Goal: Task Accomplishment & Management: Complete application form

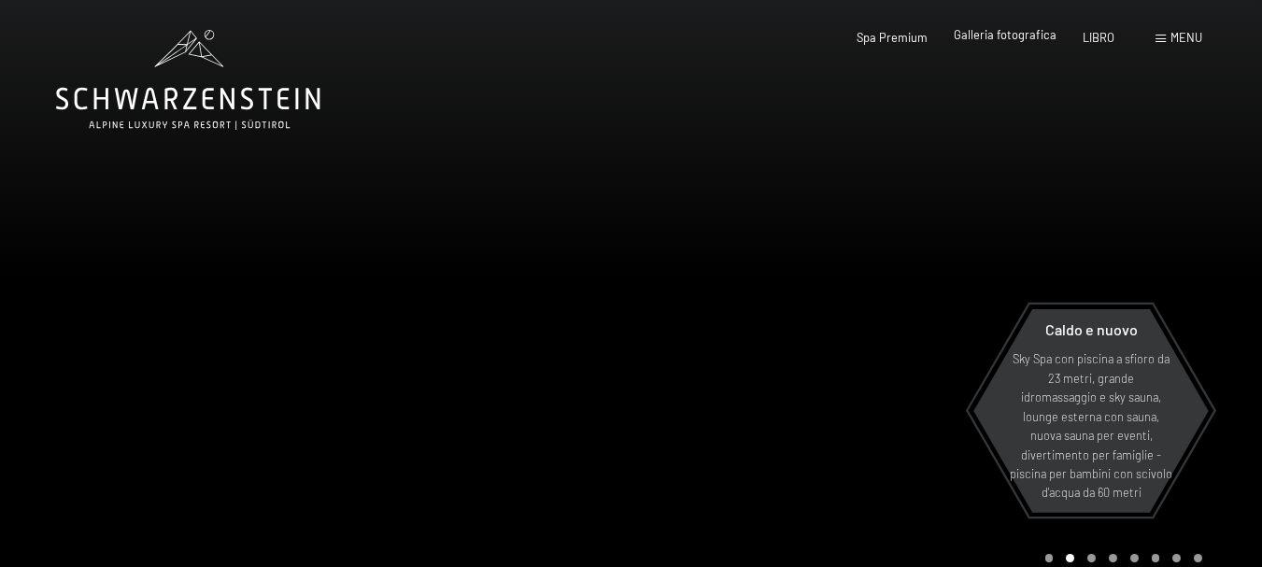
click at [993, 35] on font "Galleria fotografica" at bounding box center [1005, 34] width 103 height 15
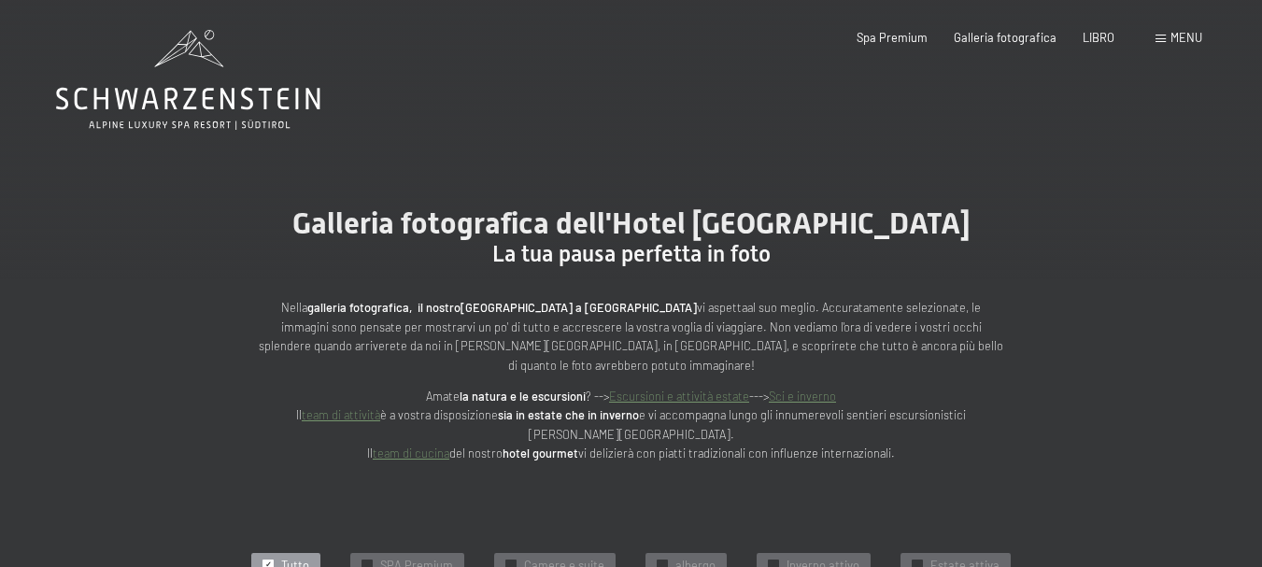
click at [1178, 35] on font "menu" at bounding box center [1186, 37] width 32 height 15
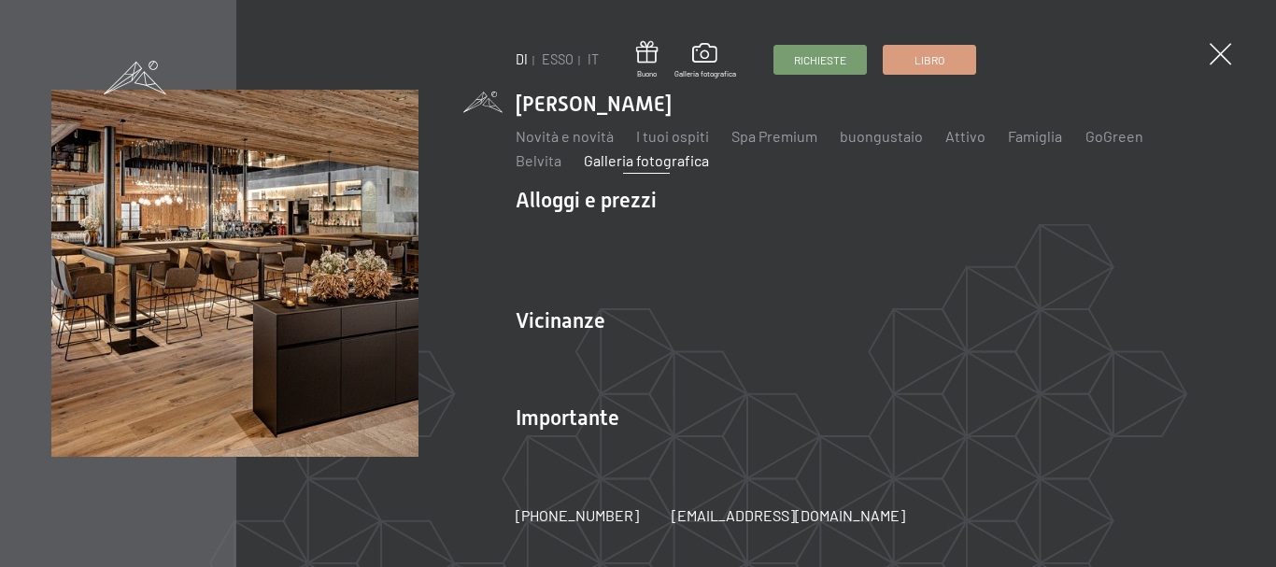
click at [592, 169] on font "Galleria fotografica" at bounding box center [646, 160] width 125 height 18
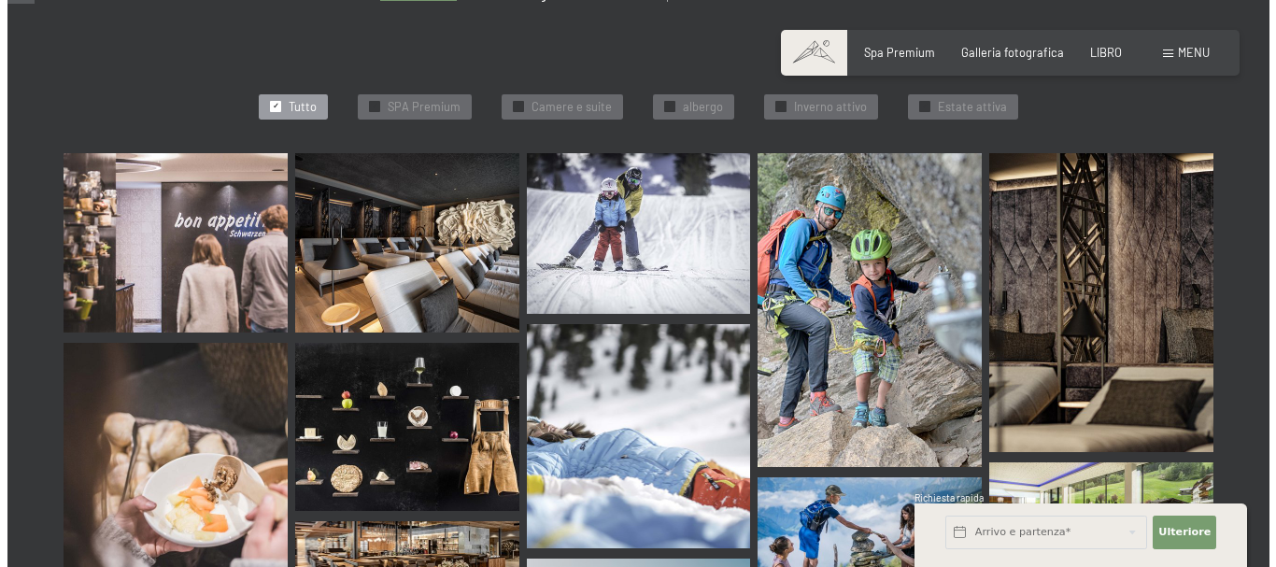
scroll to position [393, 0]
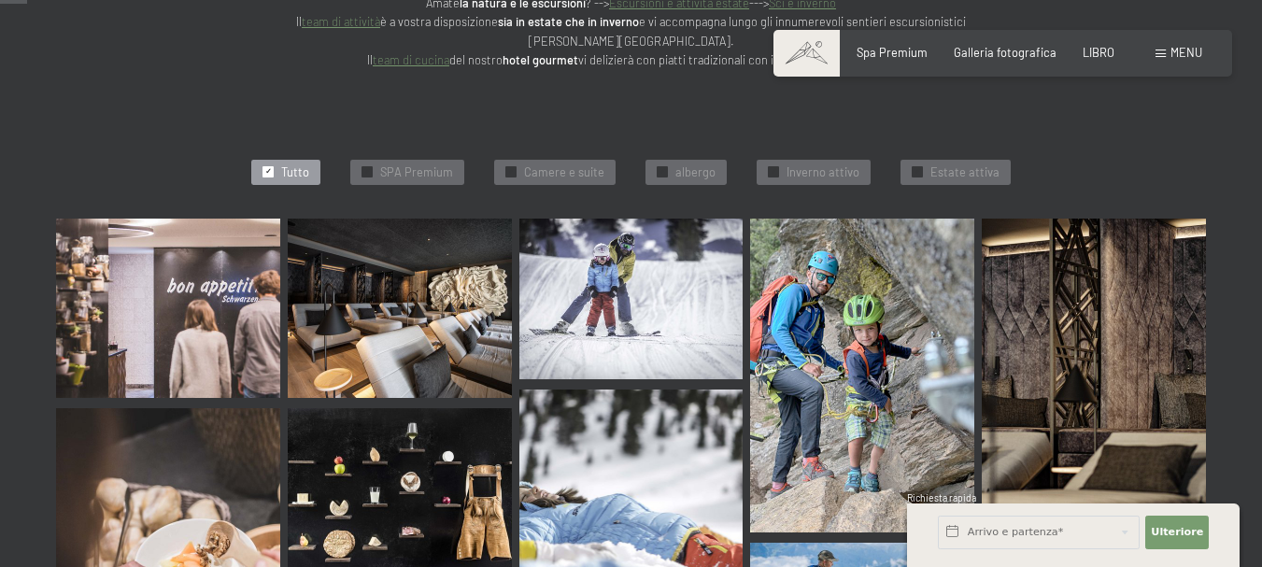
click at [185, 298] on img at bounding box center [168, 308] width 224 height 179
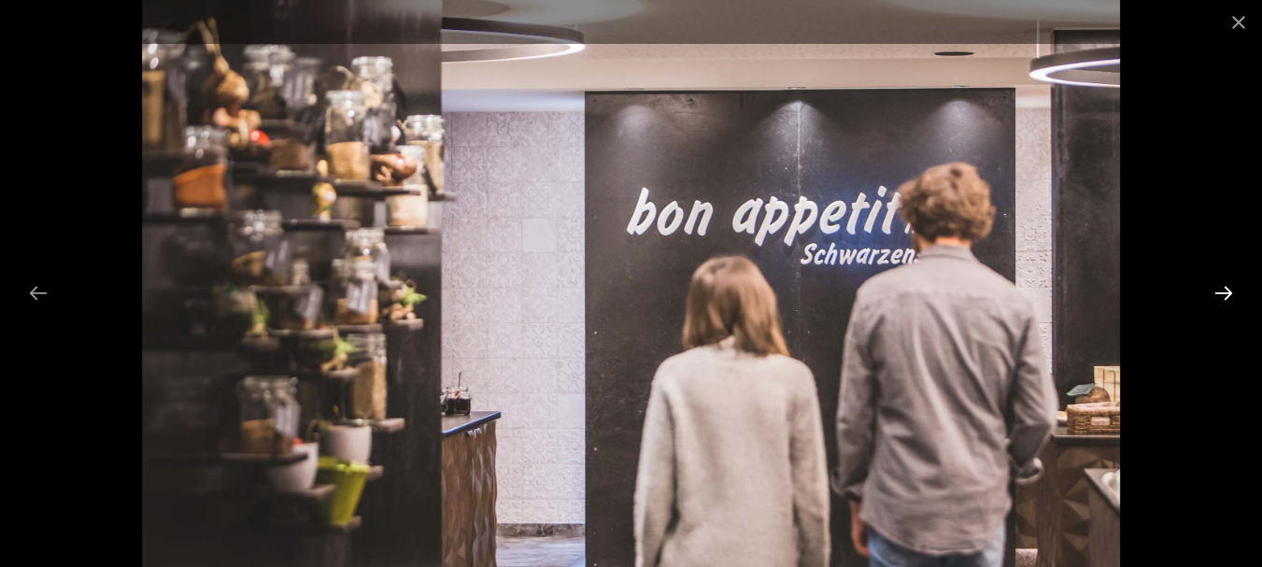
click at [1222, 295] on button "Next slide" at bounding box center [1223, 293] width 39 height 36
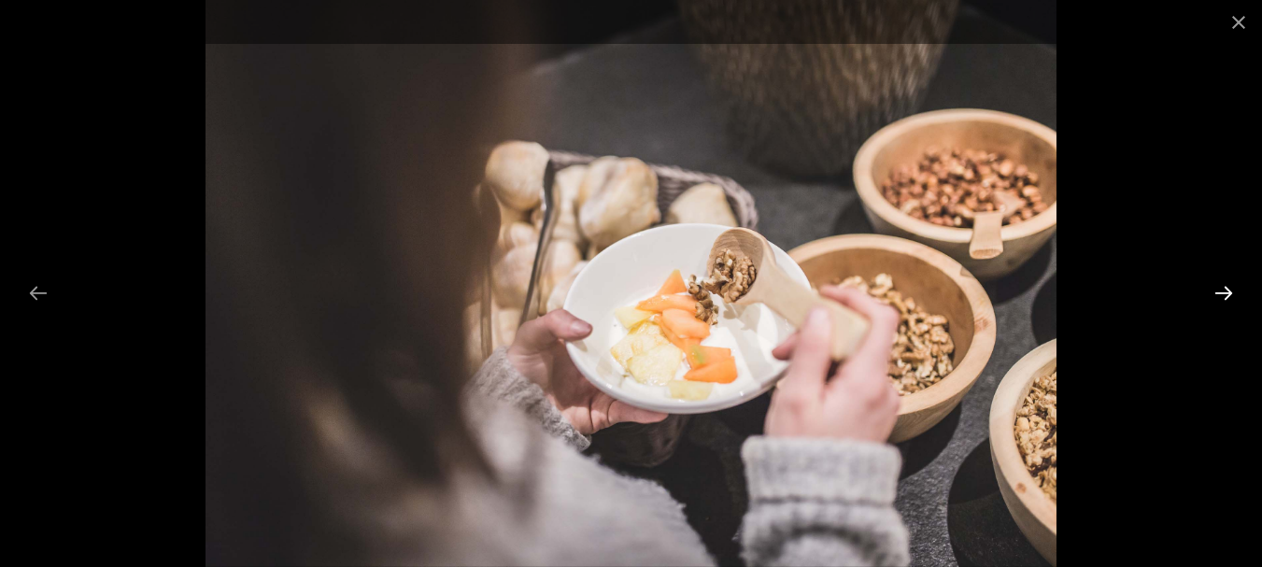
click at [1222, 295] on button "Next slide" at bounding box center [1223, 293] width 39 height 36
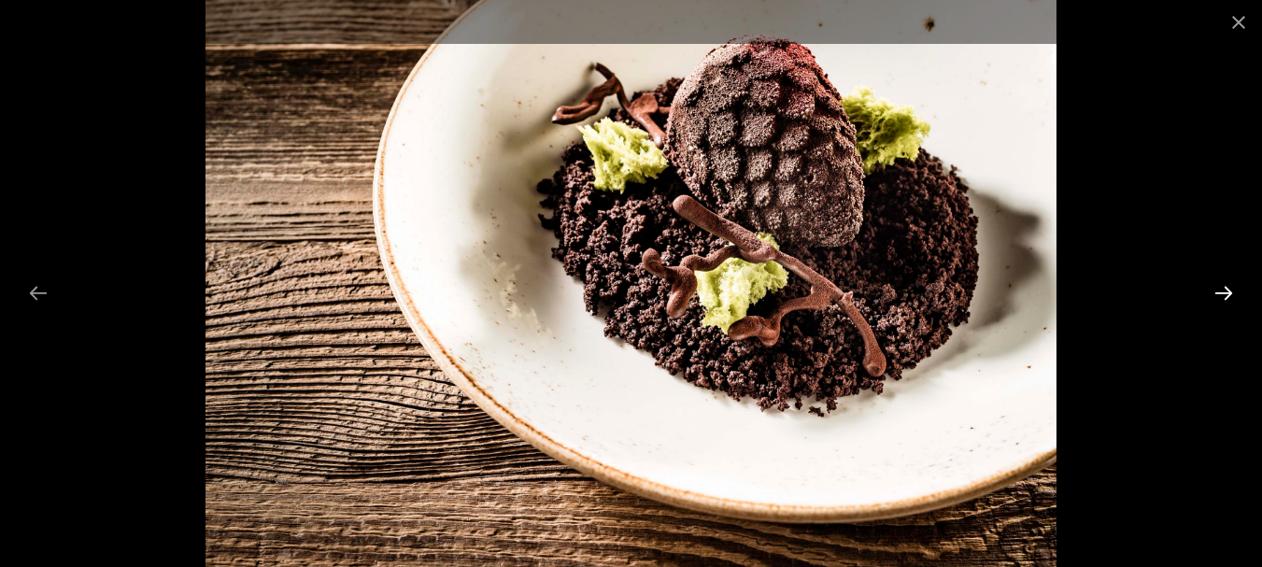
click at [1222, 295] on button "Next slide" at bounding box center [1223, 293] width 39 height 36
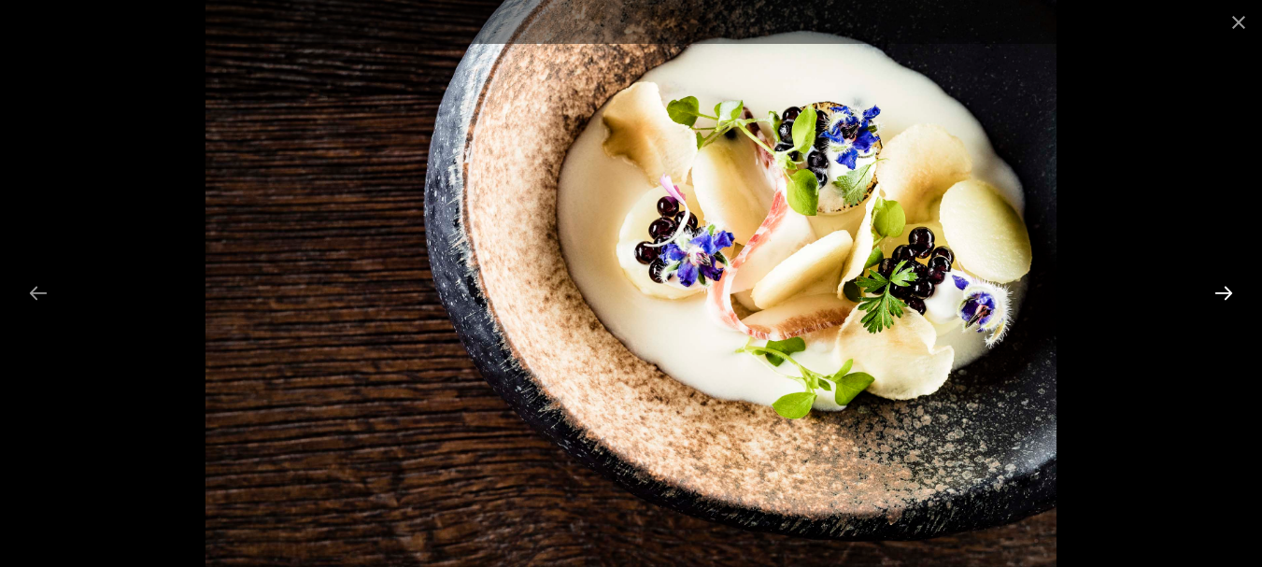
click at [1222, 295] on button "Next slide" at bounding box center [1223, 293] width 39 height 36
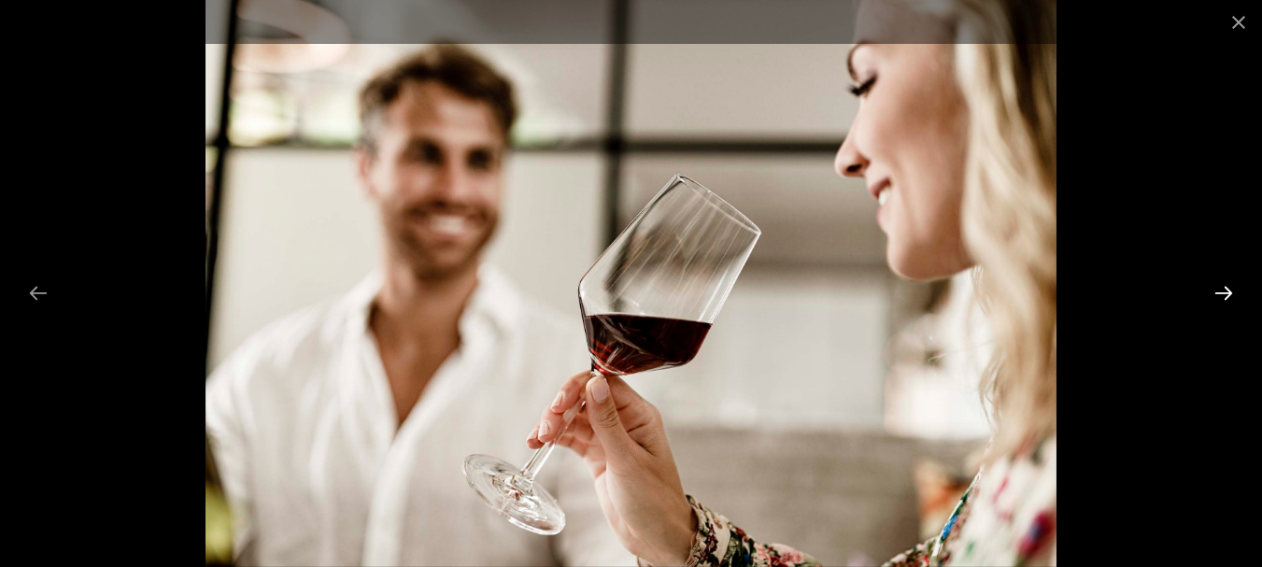
click at [1222, 295] on button "Next slide" at bounding box center [1223, 293] width 39 height 36
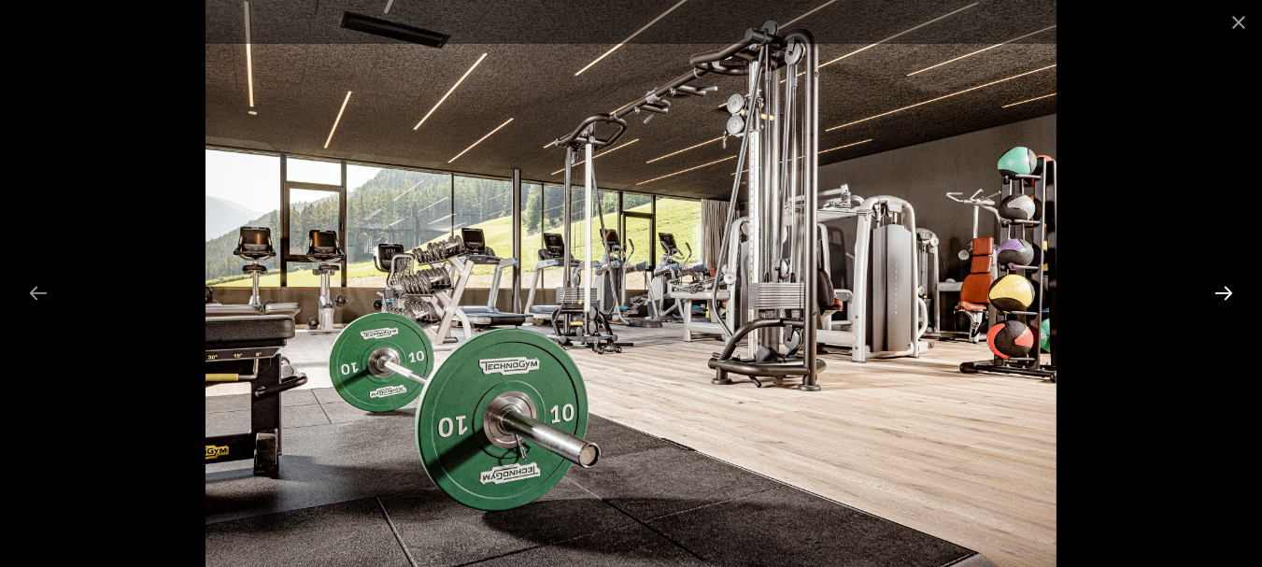
click at [1222, 295] on button "Next slide" at bounding box center [1223, 293] width 39 height 36
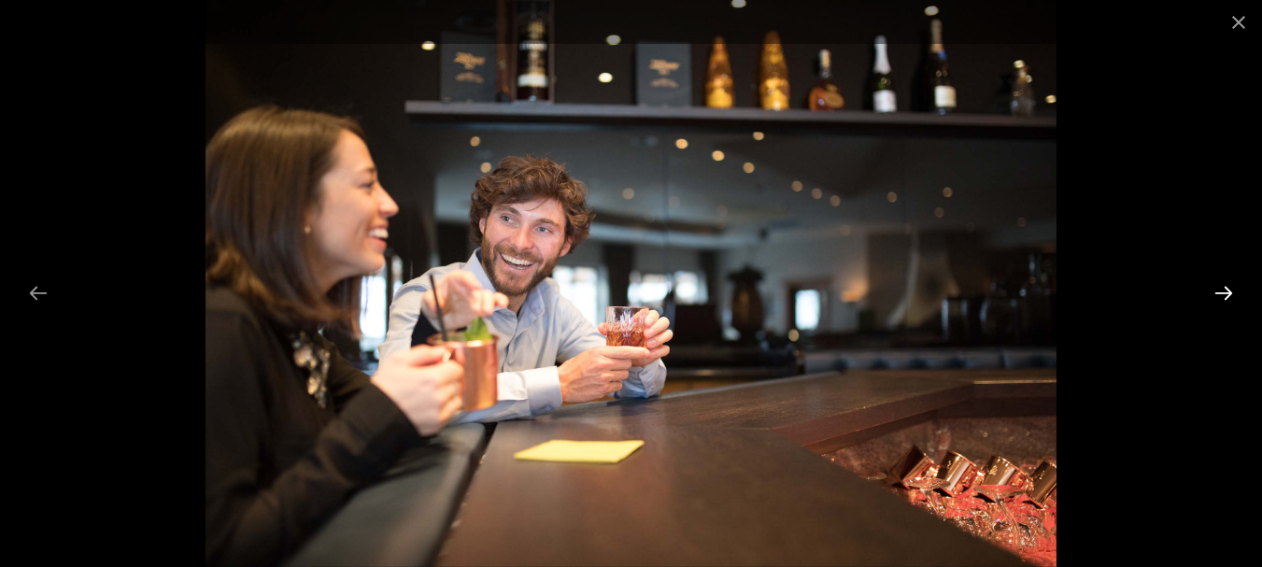
click at [1222, 295] on button "Next slide" at bounding box center [1223, 293] width 39 height 36
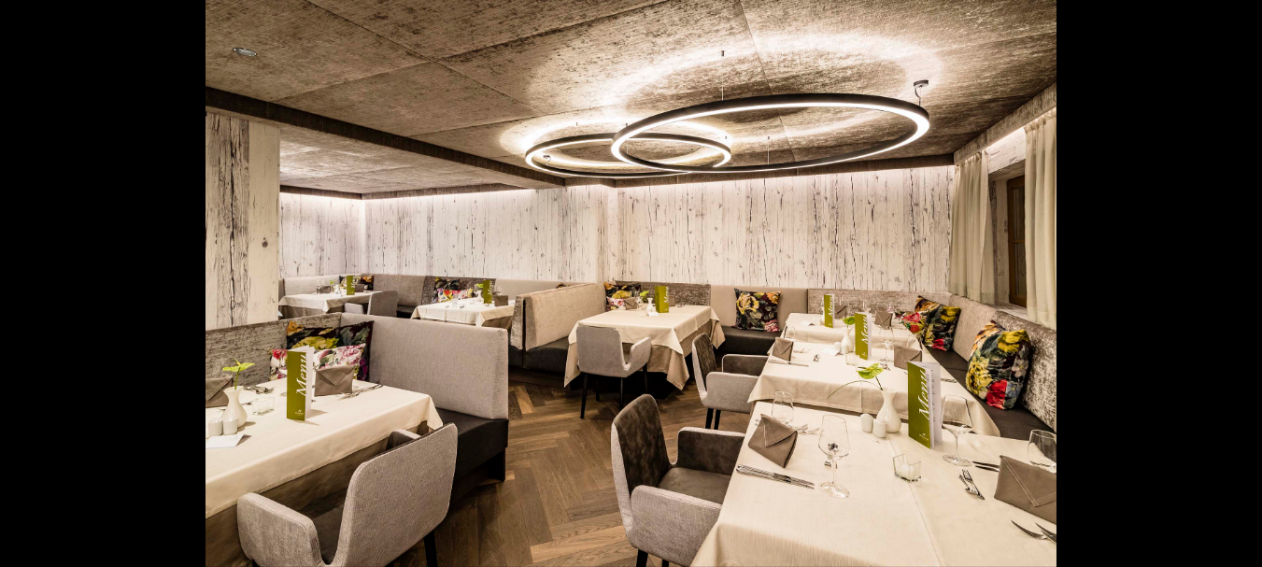
click at [1222, 295] on button "Next slide" at bounding box center [1232, 293] width 39 height 36
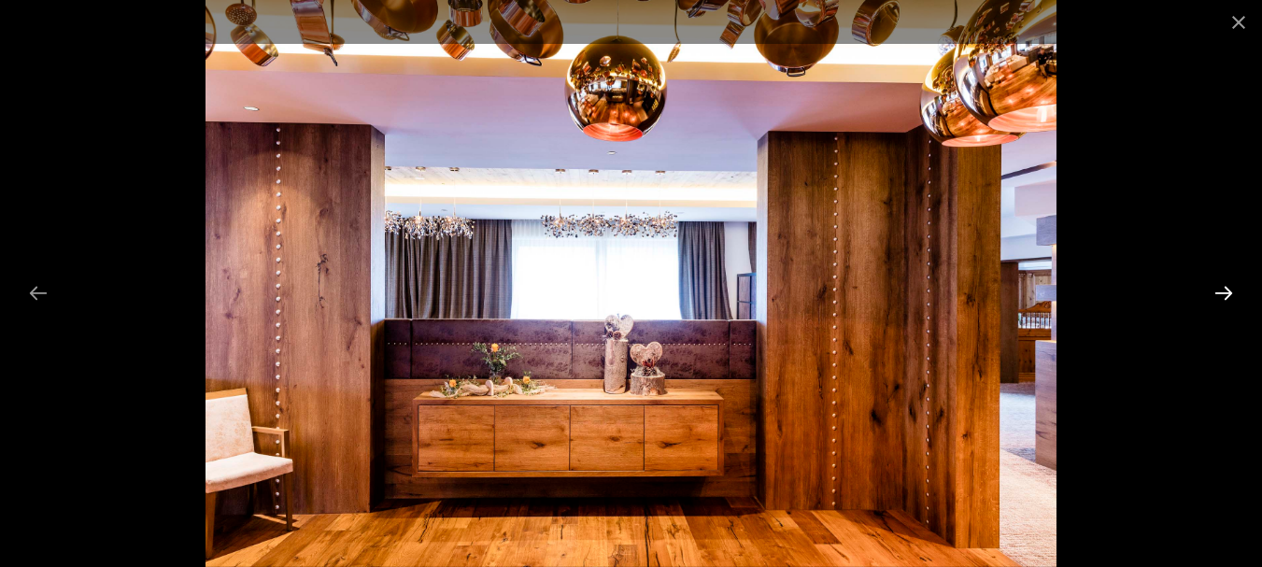
click at [1222, 295] on button "Next slide" at bounding box center [1223, 293] width 39 height 36
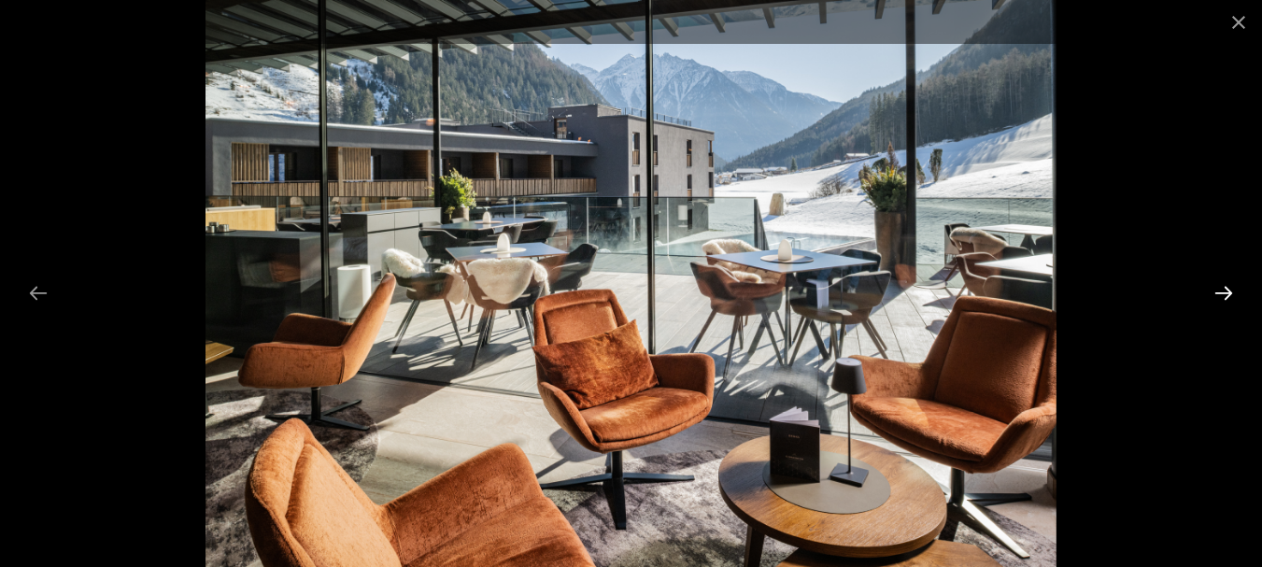
click at [1222, 295] on button "Next slide" at bounding box center [1223, 293] width 39 height 36
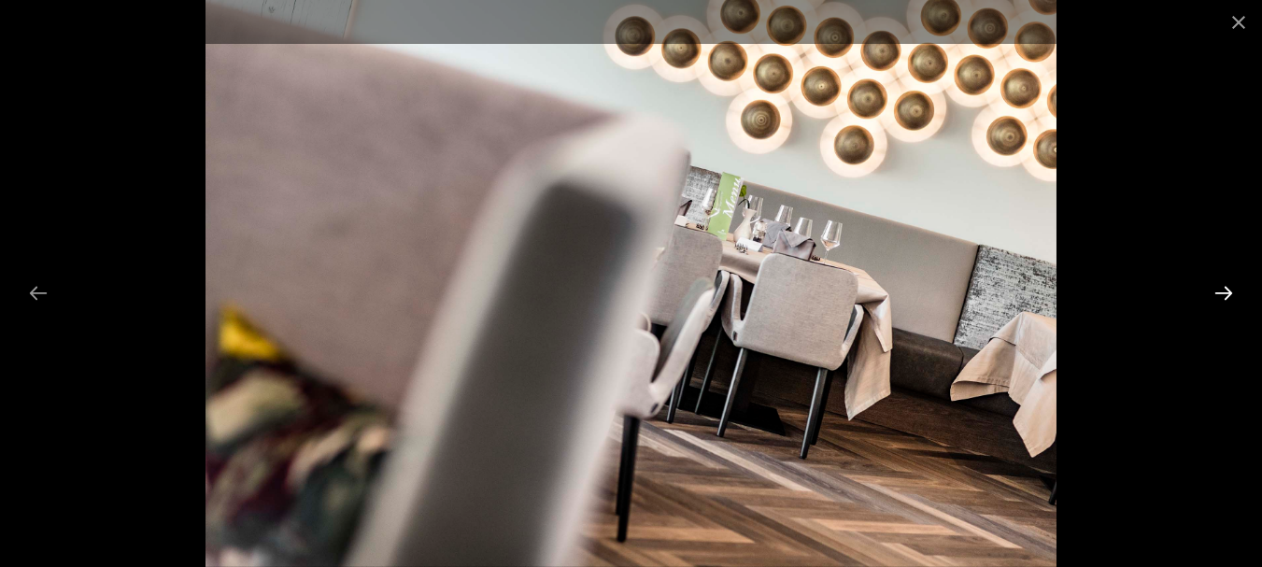
click at [1222, 295] on button "Next slide" at bounding box center [1223, 293] width 39 height 36
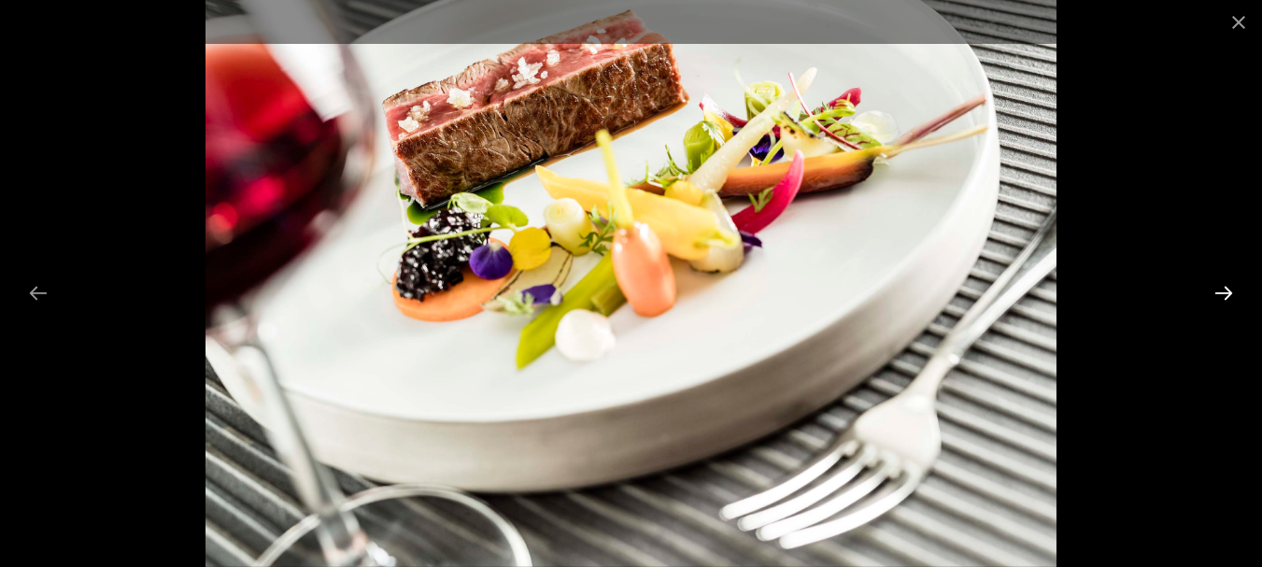
click at [1222, 295] on button "Next slide" at bounding box center [1223, 293] width 39 height 36
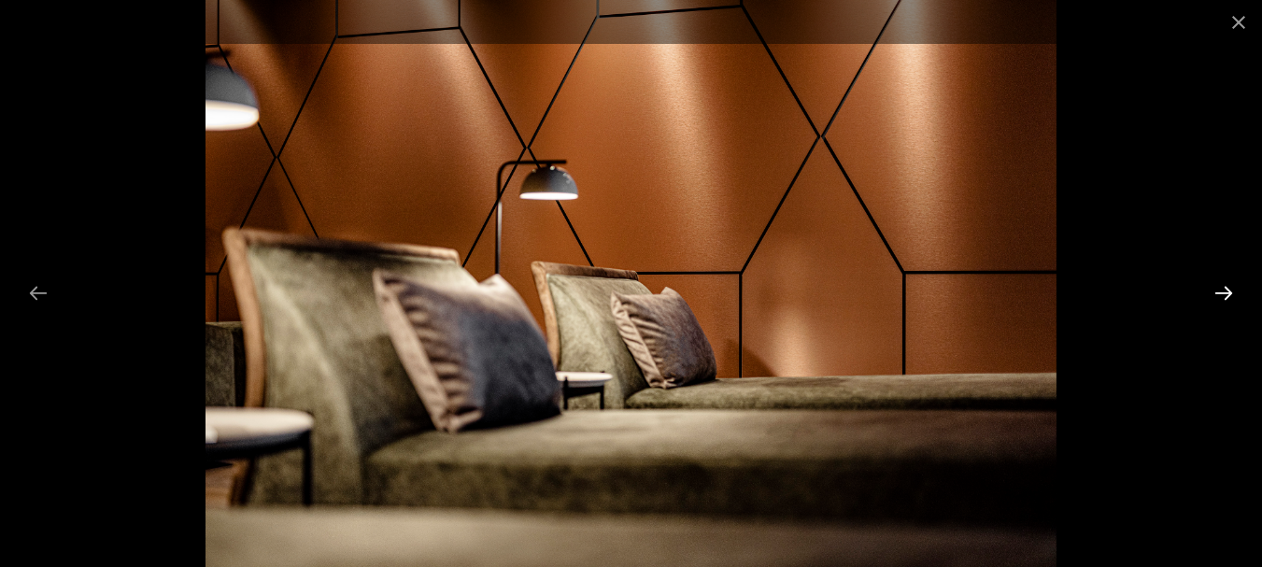
click at [1222, 295] on button "Next slide" at bounding box center [1223, 293] width 39 height 36
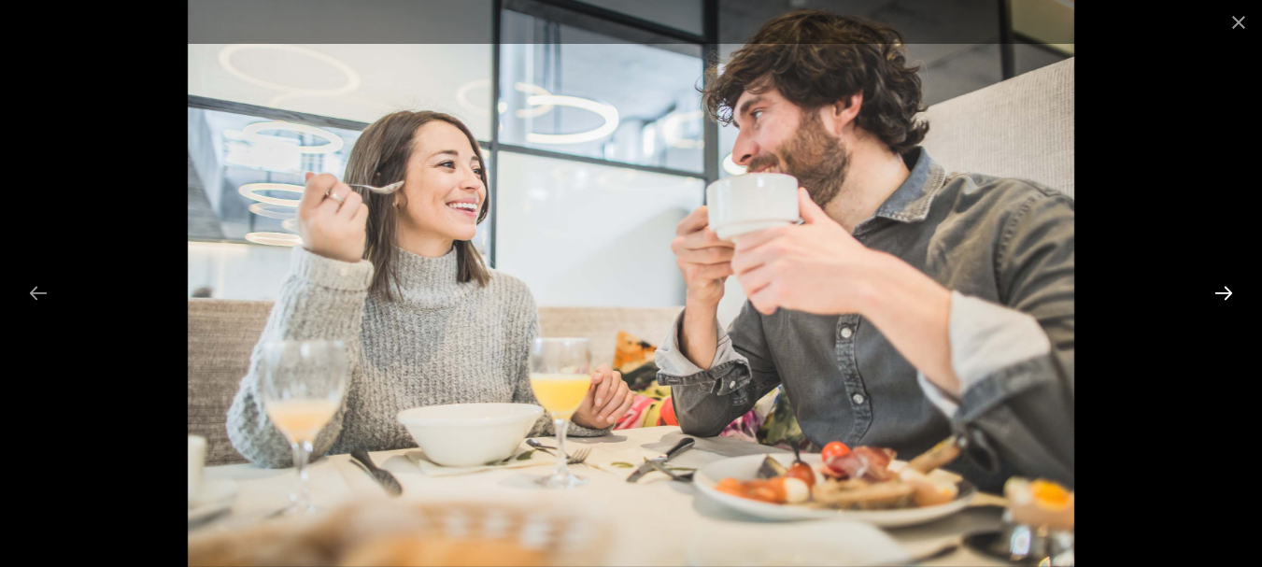
click at [1222, 295] on button "Next slide" at bounding box center [1223, 293] width 39 height 36
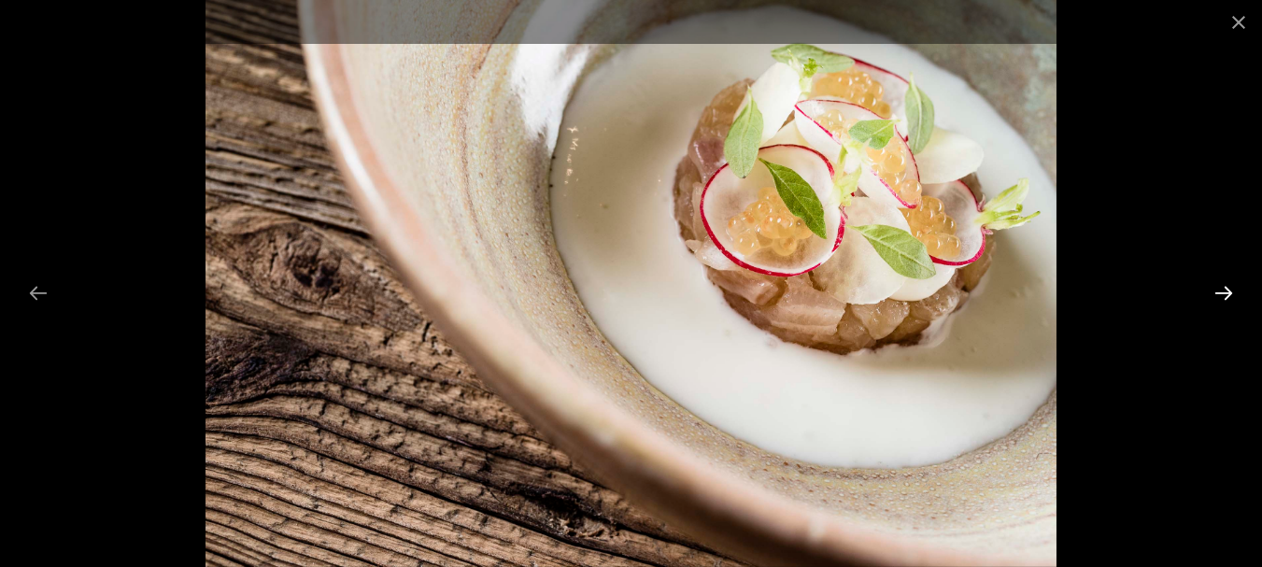
click at [1222, 295] on button "Next slide" at bounding box center [1223, 293] width 39 height 36
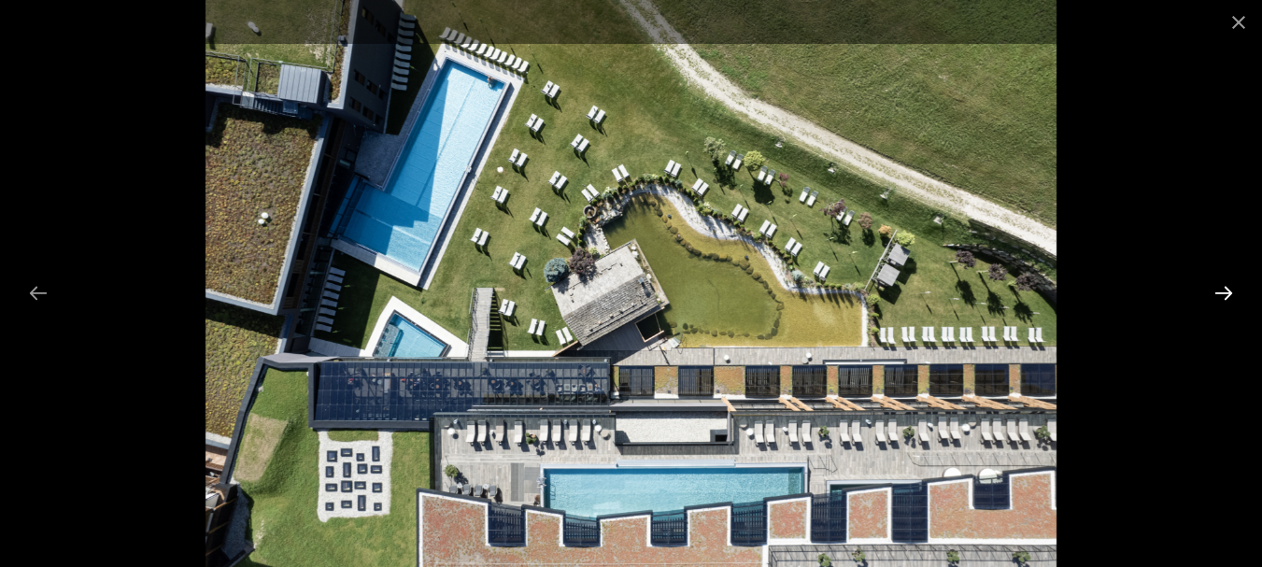
click at [1222, 295] on button "Next slide" at bounding box center [1223, 293] width 39 height 36
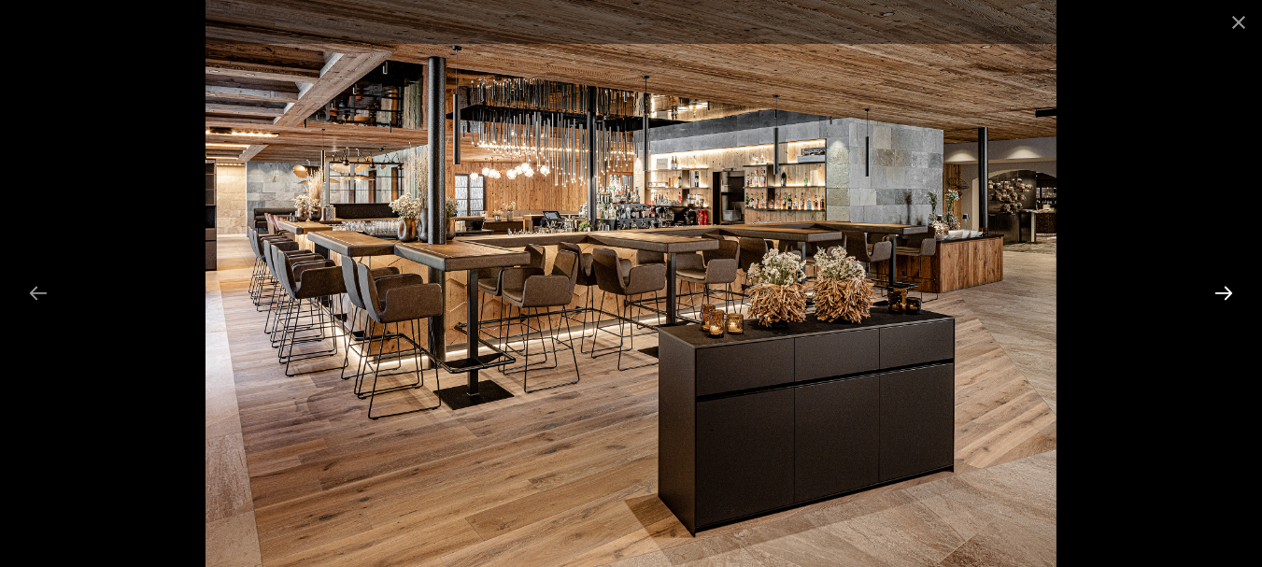
click at [1222, 295] on button "Next slide" at bounding box center [1223, 293] width 39 height 36
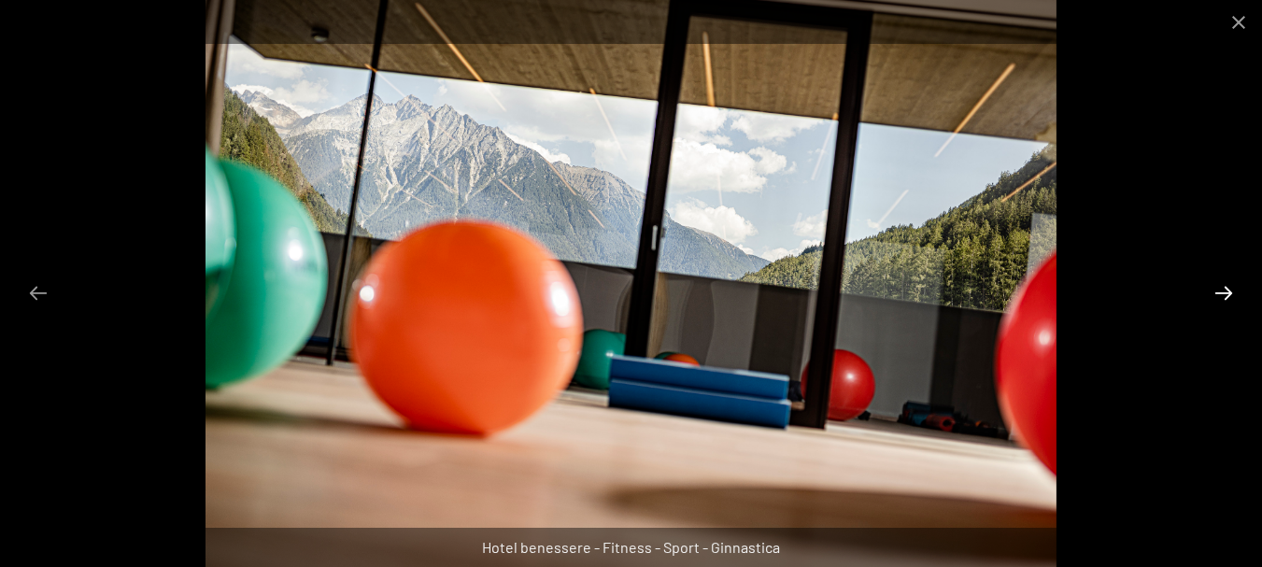
click at [1222, 295] on button "Next slide" at bounding box center [1223, 293] width 39 height 36
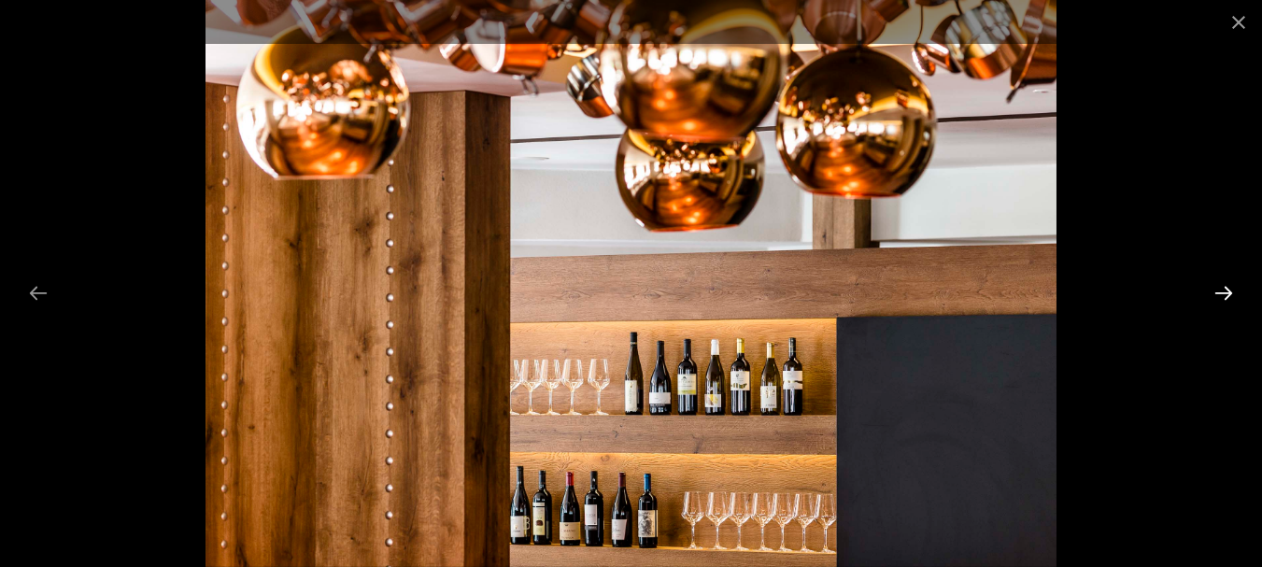
click at [1222, 295] on button "Diapositiva successiva" at bounding box center [1223, 293] width 39 height 36
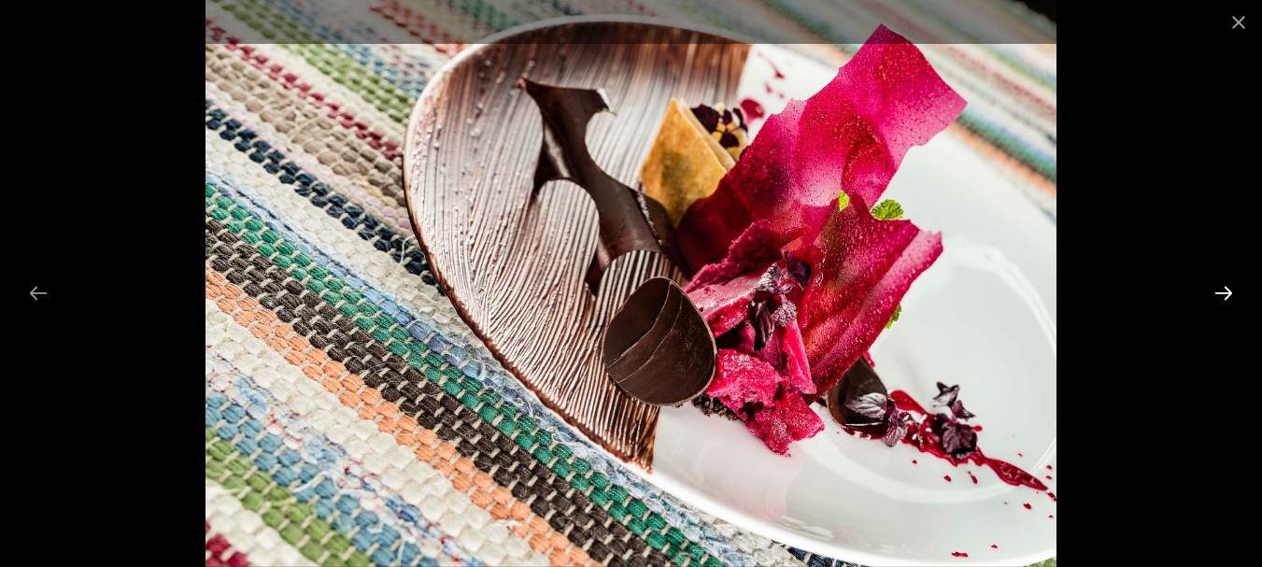
click at [1222, 295] on button "Diapositiva successiva" at bounding box center [1223, 293] width 39 height 36
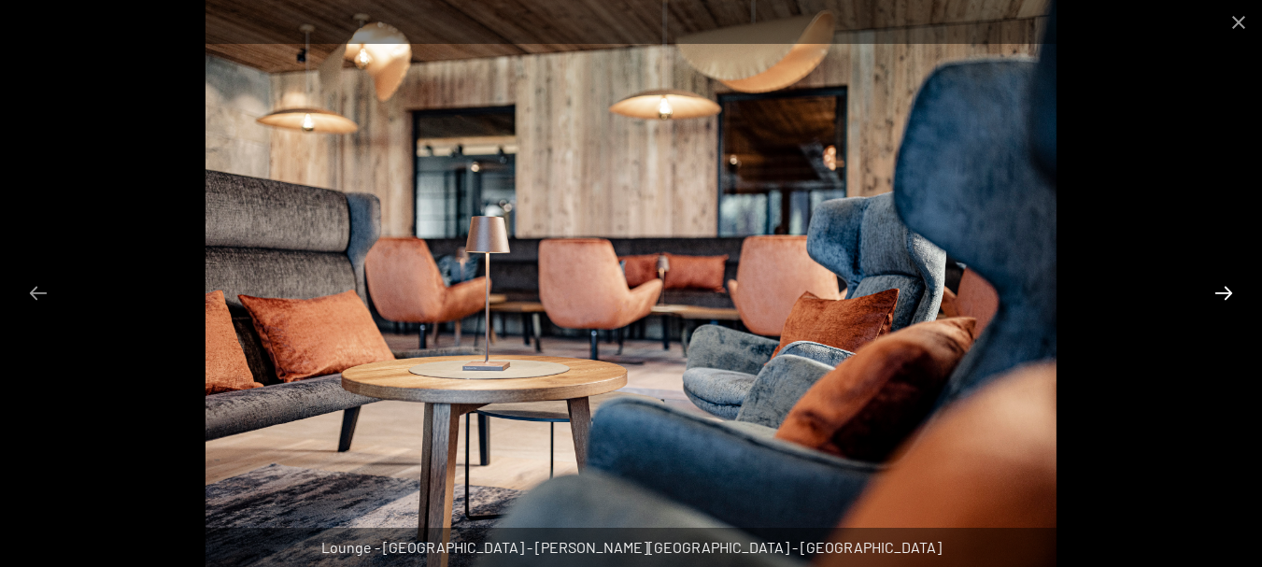
click at [1222, 295] on button "Diapositiva successiva" at bounding box center [1223, 293] width 39 height 36
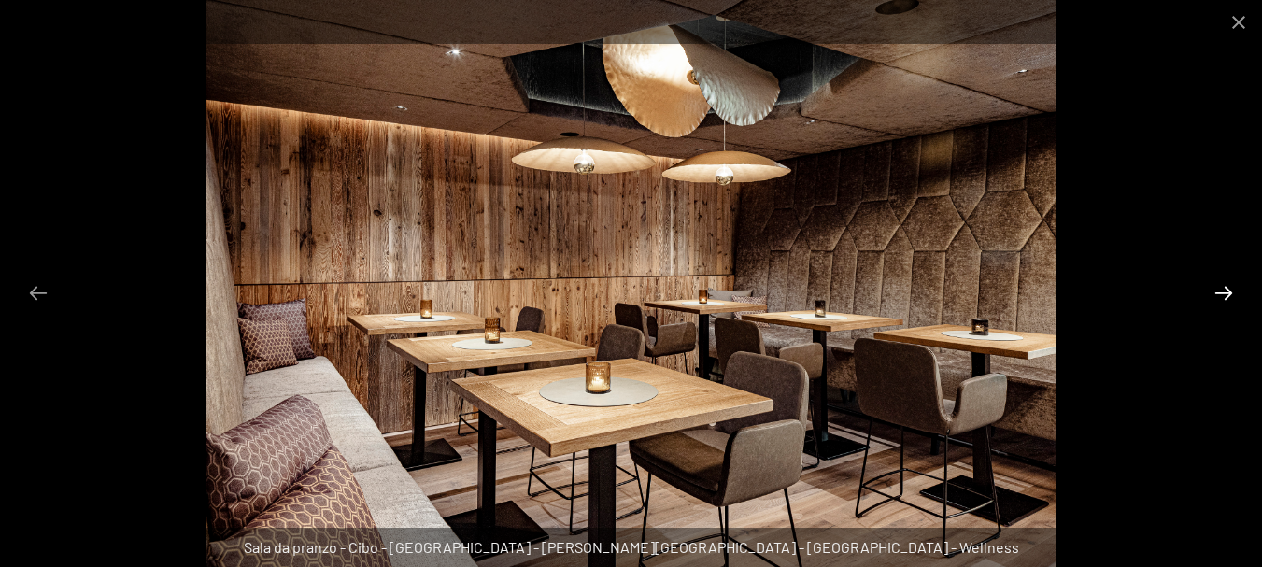
click at [1222, 295] on button "Diapositiva successiva" at bounding box center [1223, 293] width 39 height 36
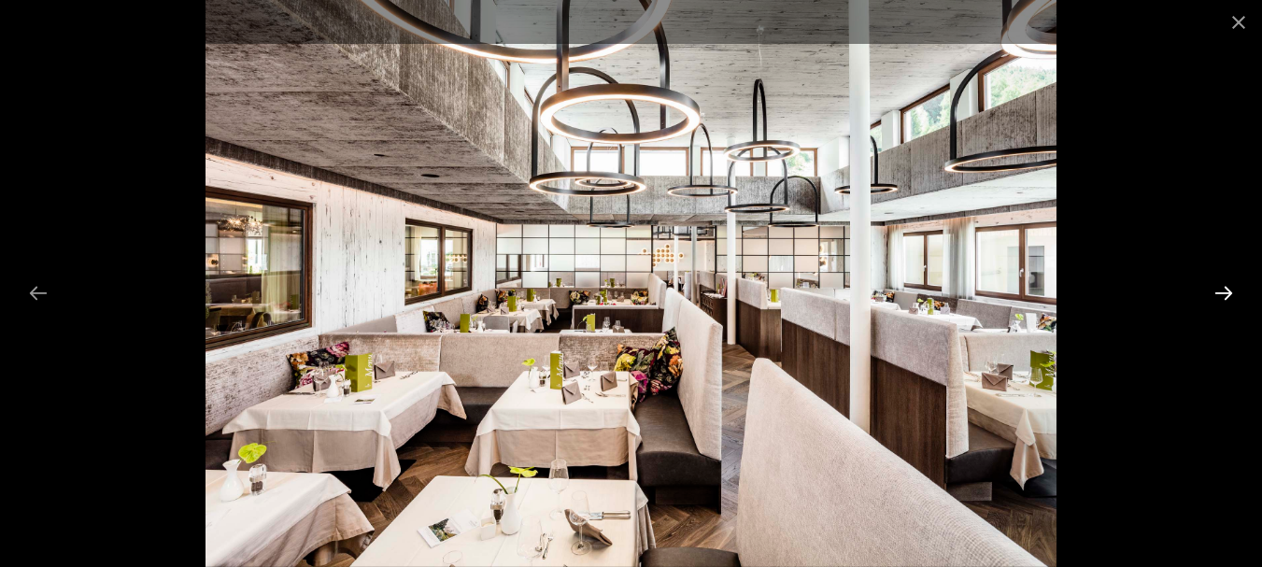
click at [1222, 295] on button "Diapositiva successiva" at bounding box center [1223, 293] width 39 height 36
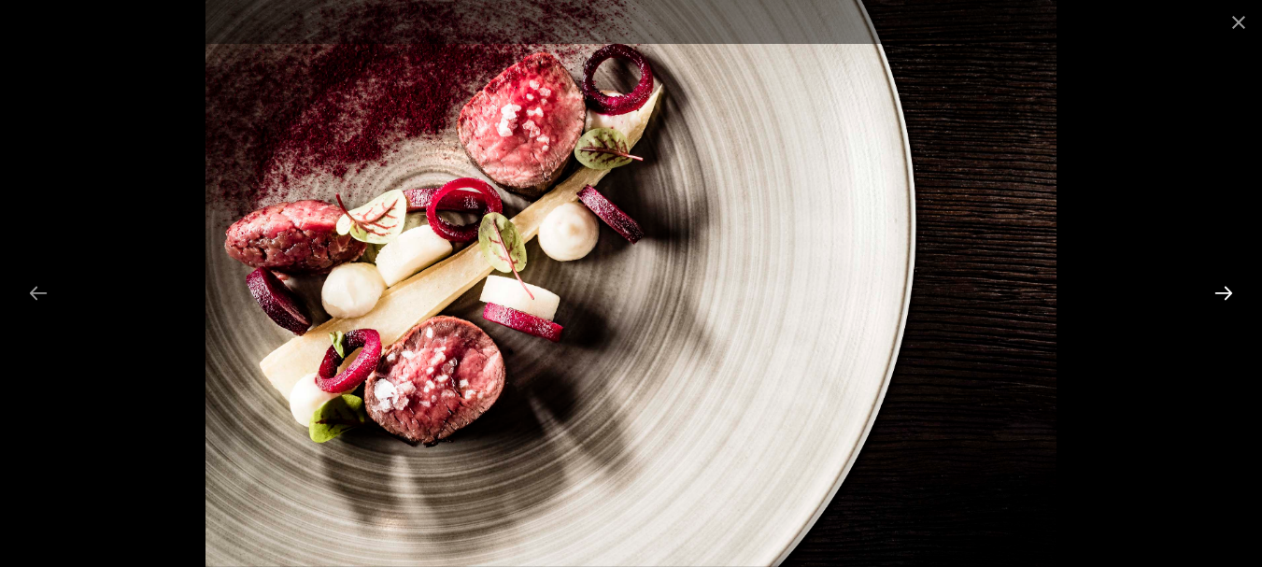
click at [1222, 295] on button "Diapositiva successiva" at bounding box center [1223, 293] width 39 height 36
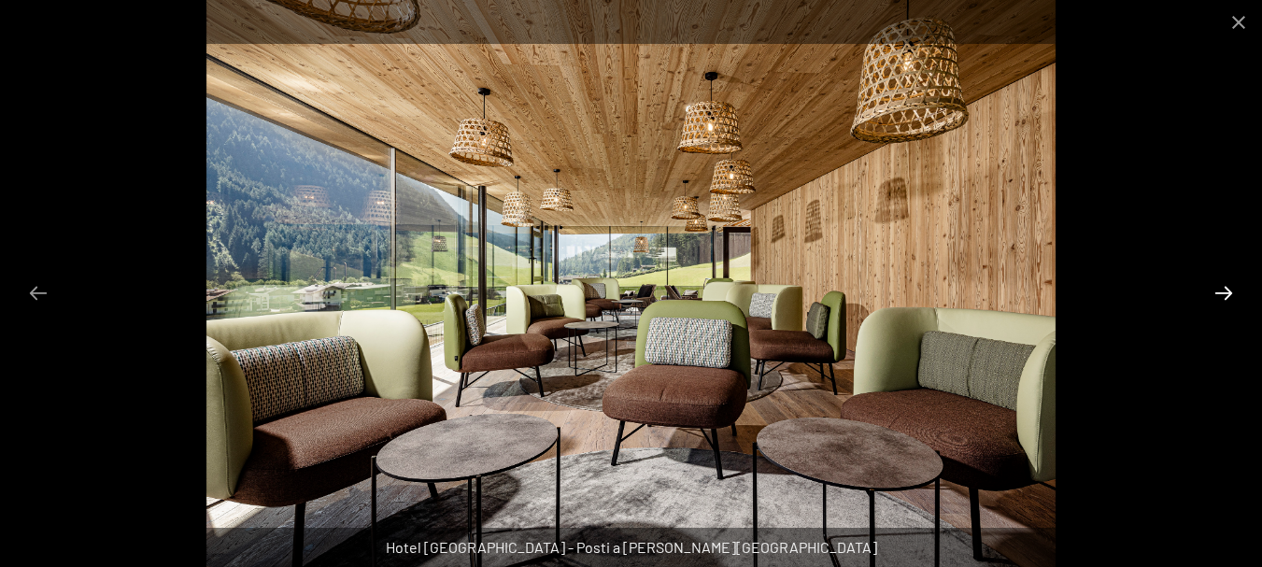
click at [1222, 295] on button "Diapositiva successiva" at bounding box center [1223, 293] width 39 height 36
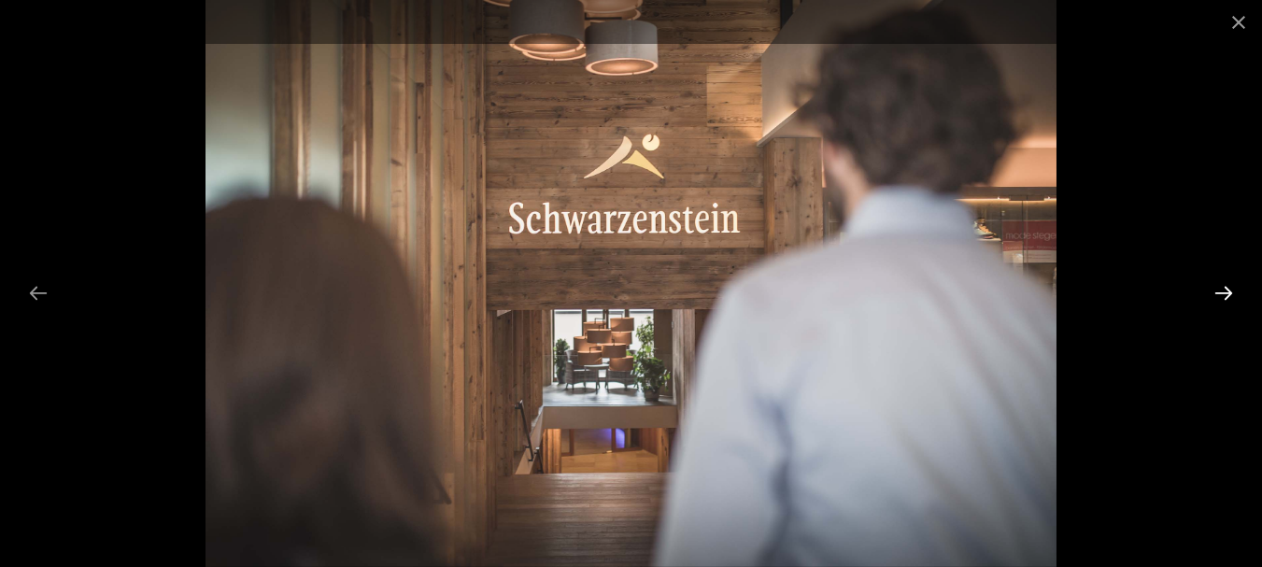
click at [1222, 295] on button "Diapositiva successiva" at bounding box center [1223, 293] width 39 height 36
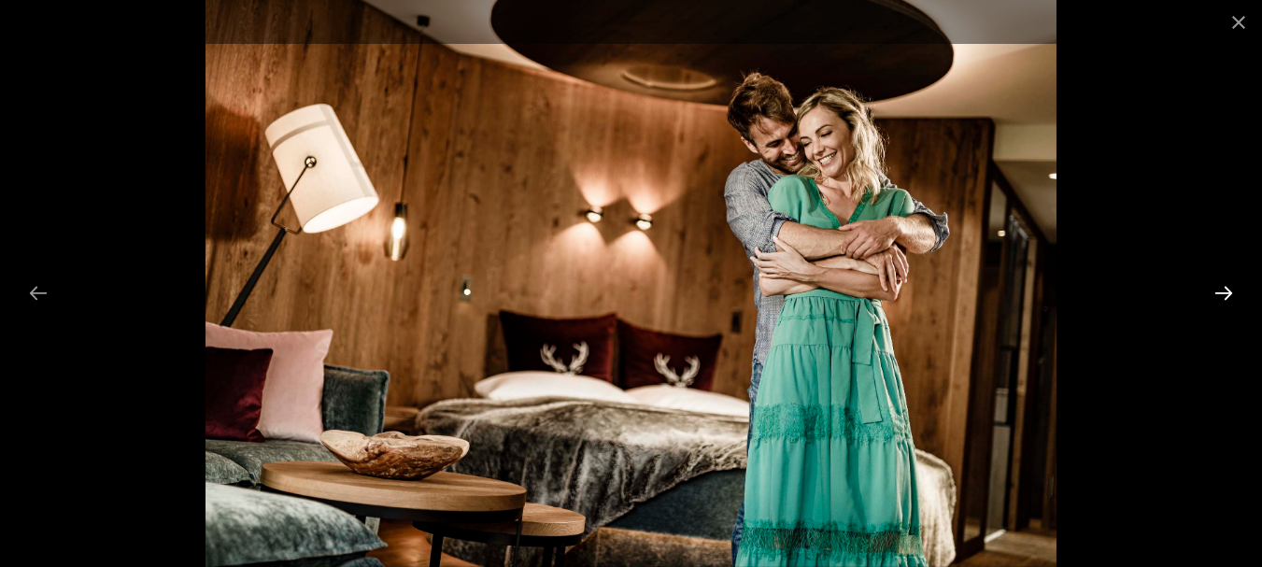
click at [1222, 295] on button "Diapositiva successiva" at bounding box center [1223, 293] width 39 height 36
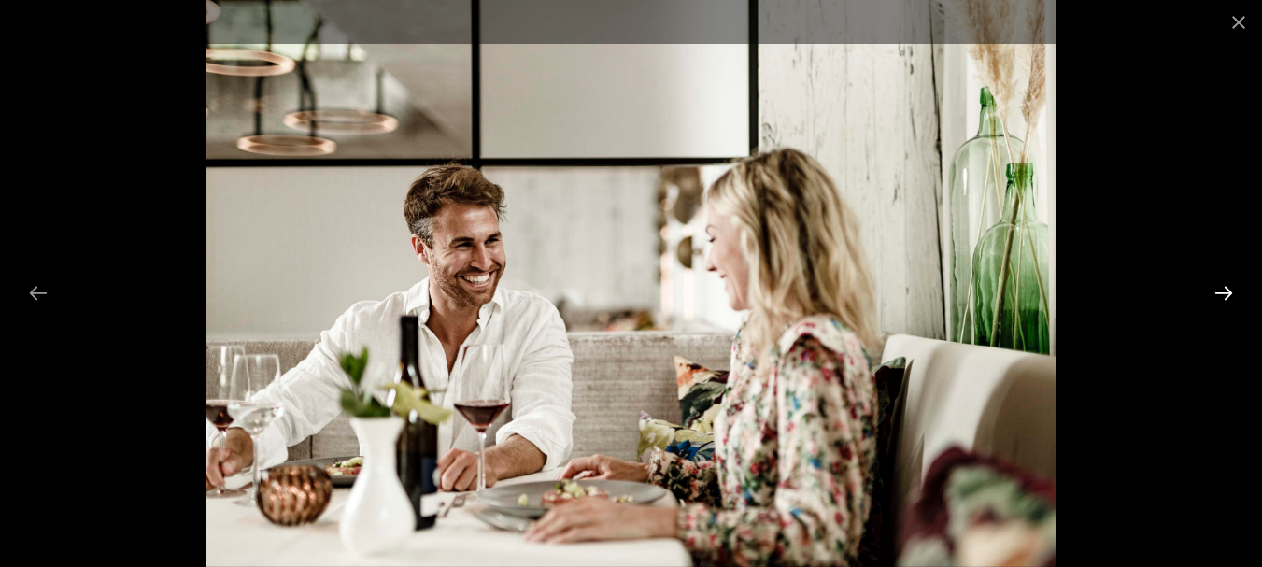
click at [1222, 295] on button "Diapositiva successiva" at bounding box center [1223, 293] width 39 height 36
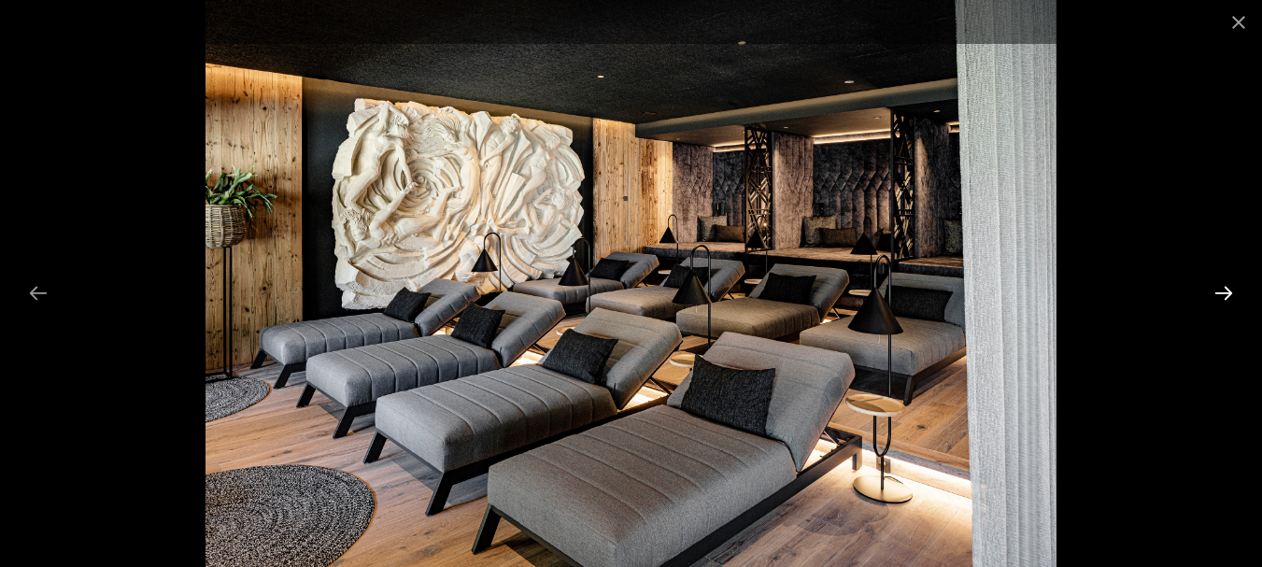
click at [1222, 295] on button "Diapositiva successiva" at bounding box center [1223, 293] width 39 height 36
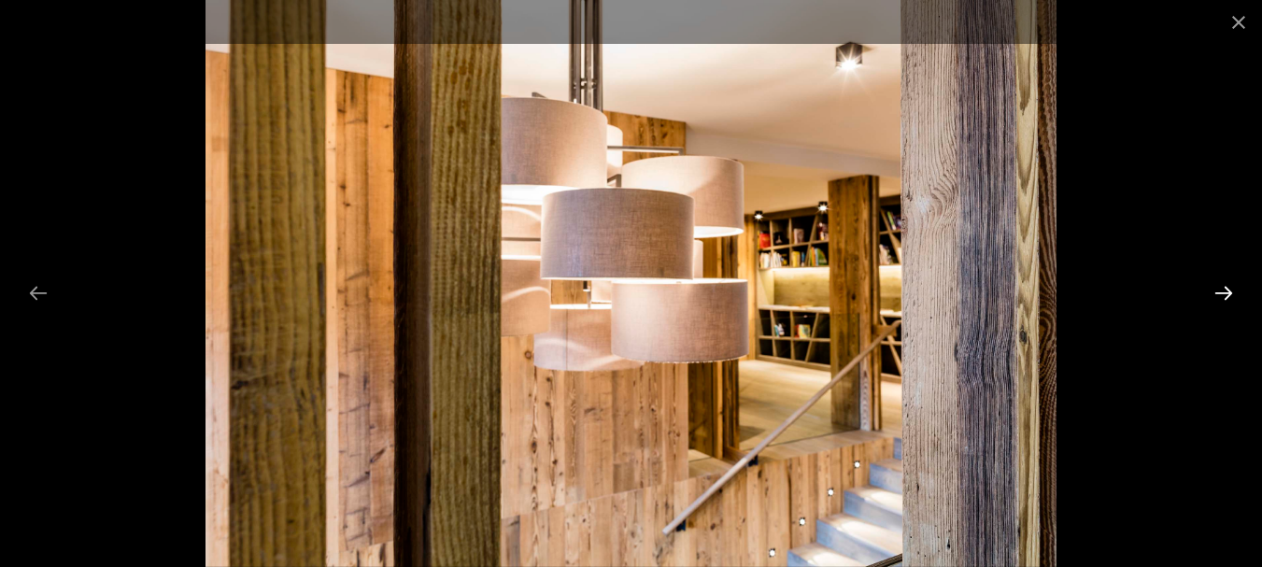
click at [1222, 295] on button "Diapositiva successiva" at bounding box center [1223, 293] width 39 height 36
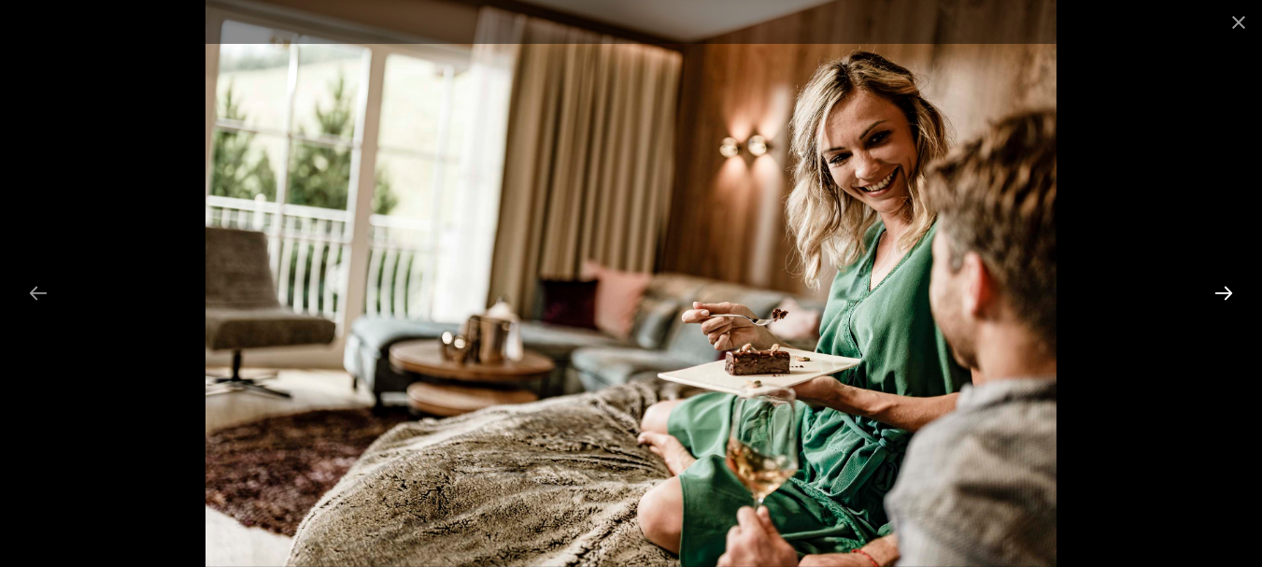
click at [1222, 295] on button "Diapositiva successiva" at bounding box center [1223, 293] width 39 height 36
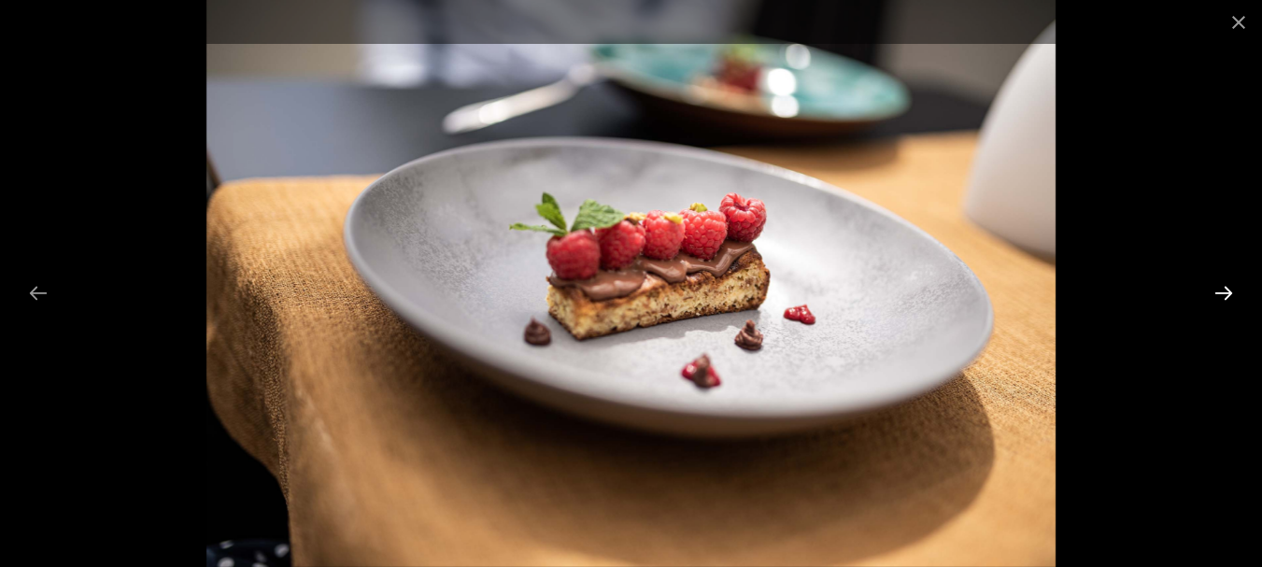
click at [1222, 295] on button "Diapositiva successiva" at bounding box center [1223, 293] width 39 height 36
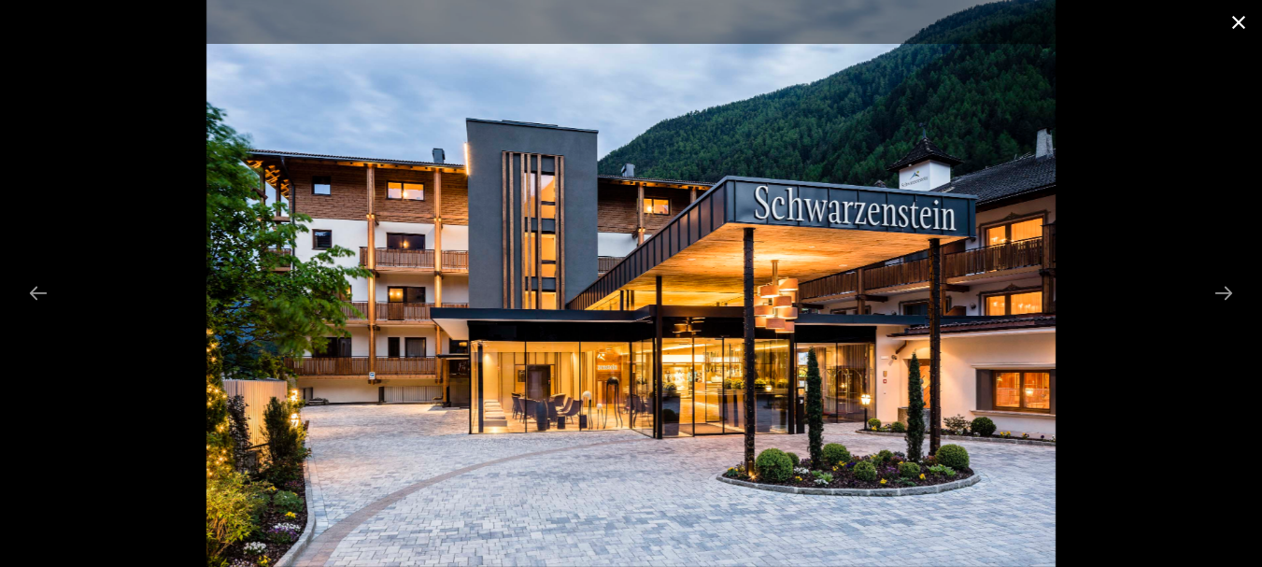
click at [1240, 22] on button "Chiudi galleria" at bounding box center [1238, 22] width 47 height 44
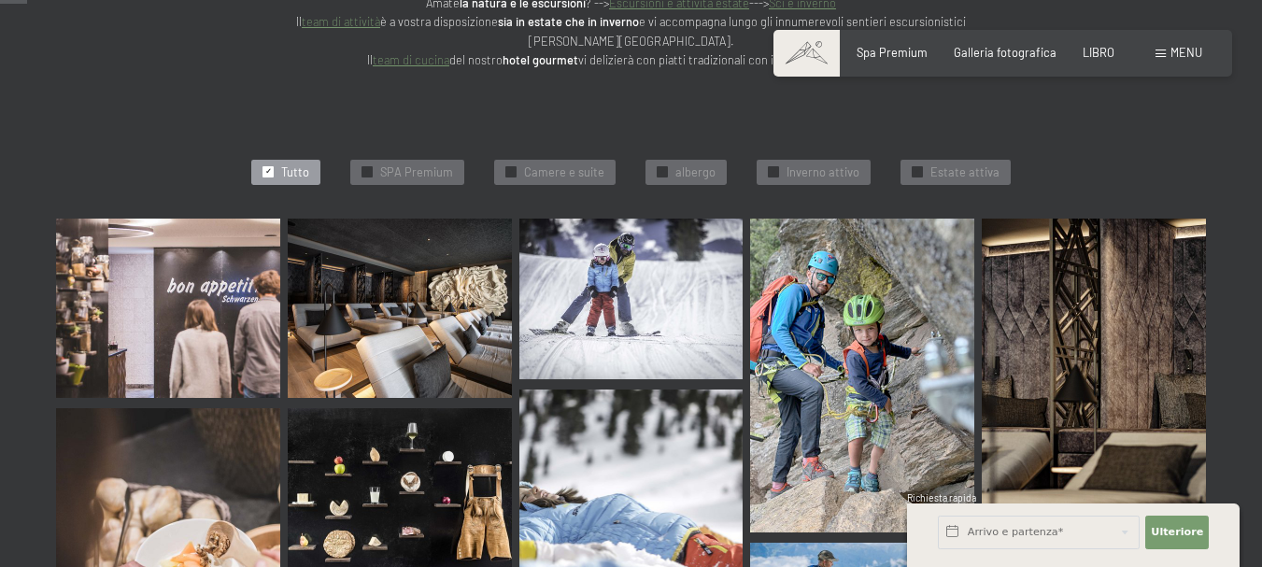
click at [1177, 49] on font "menu" at bounding box center [1186, 52] width 32 height 15
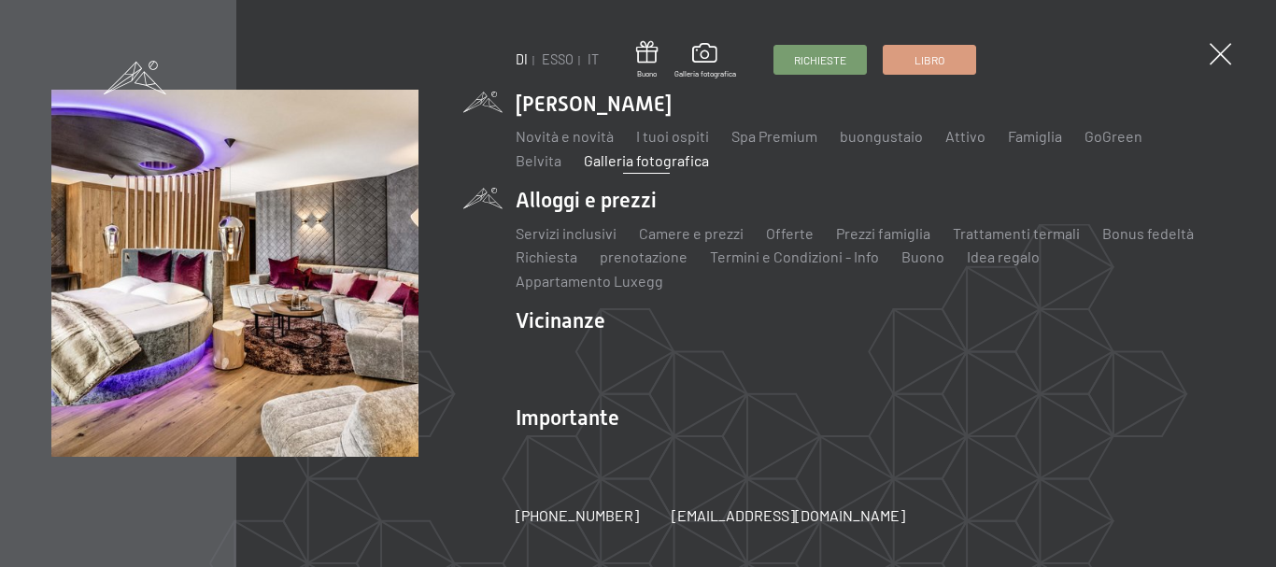
click at [599, 212] on li "Alloggi e prezzi Servizi inclusivi Camere e prezzi lista Offerte lista Prezzi f…" at bounding box center [870, 239] width 709 height 106
click at [563, 208] on li "Alloggi e prezzi Servizi inclusivi Camere e prezzi lista Offerte lista Prezzi f…" at bounding box center [870, 239] width 709 height 106
click at [679, 241] on font "Camere e prezzi" at bounding box center [691, 233] width 105 height 18
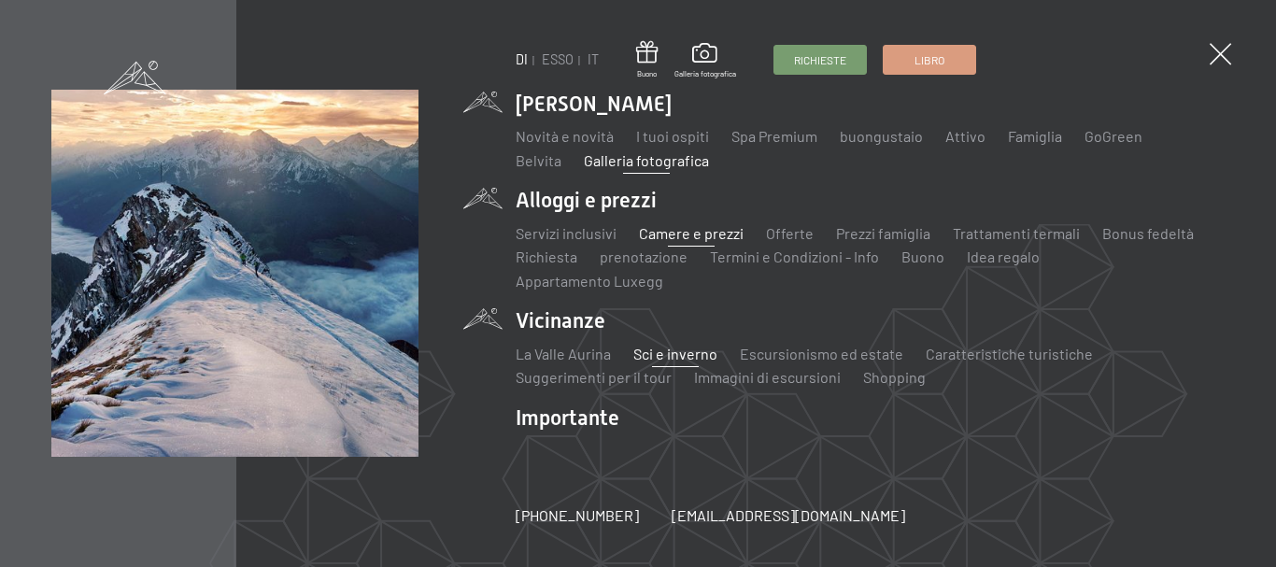
click at [671, 345] on font "Sci e inverno" at bounding box center [675, 354] width 84 height 18
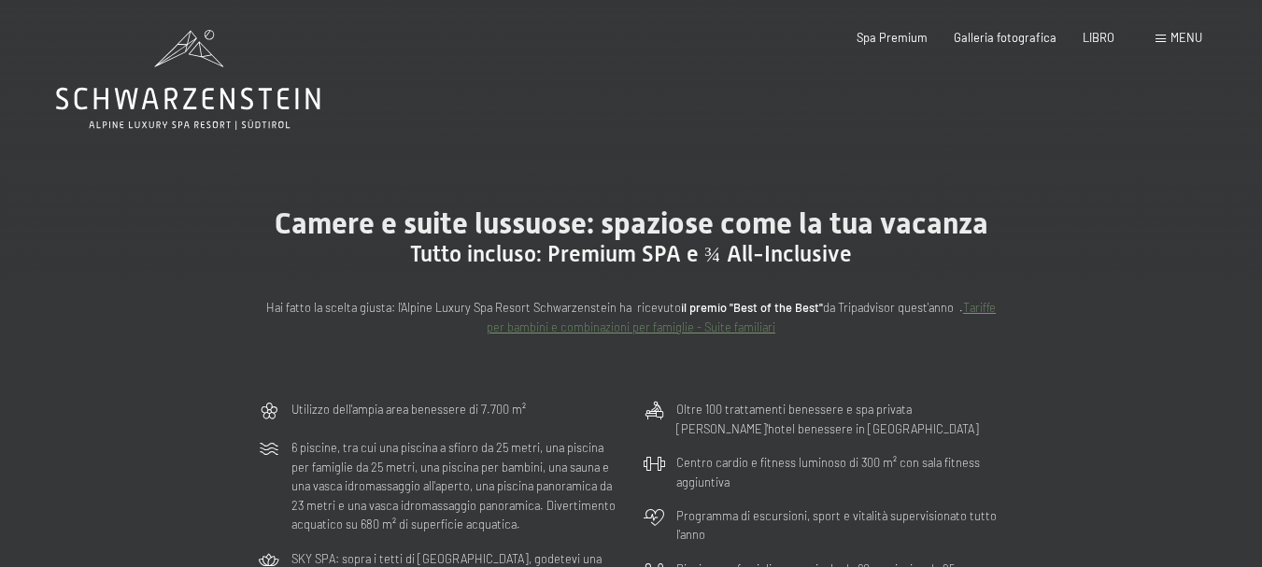
click at [503, 25] on header "Libro Richieste Spa Premium Galleria fotografica LIBRO menu DI ESSO IT Buono Ga…" at bounding box center [631, 15] width 1262 height 30
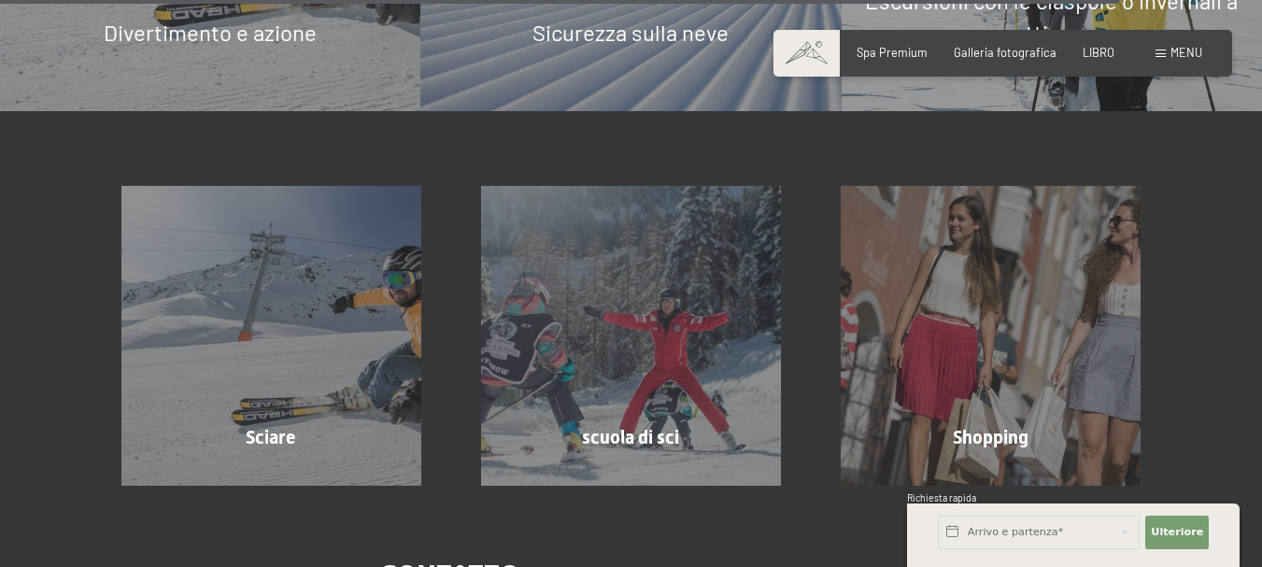
scroll to position [5123, 0]
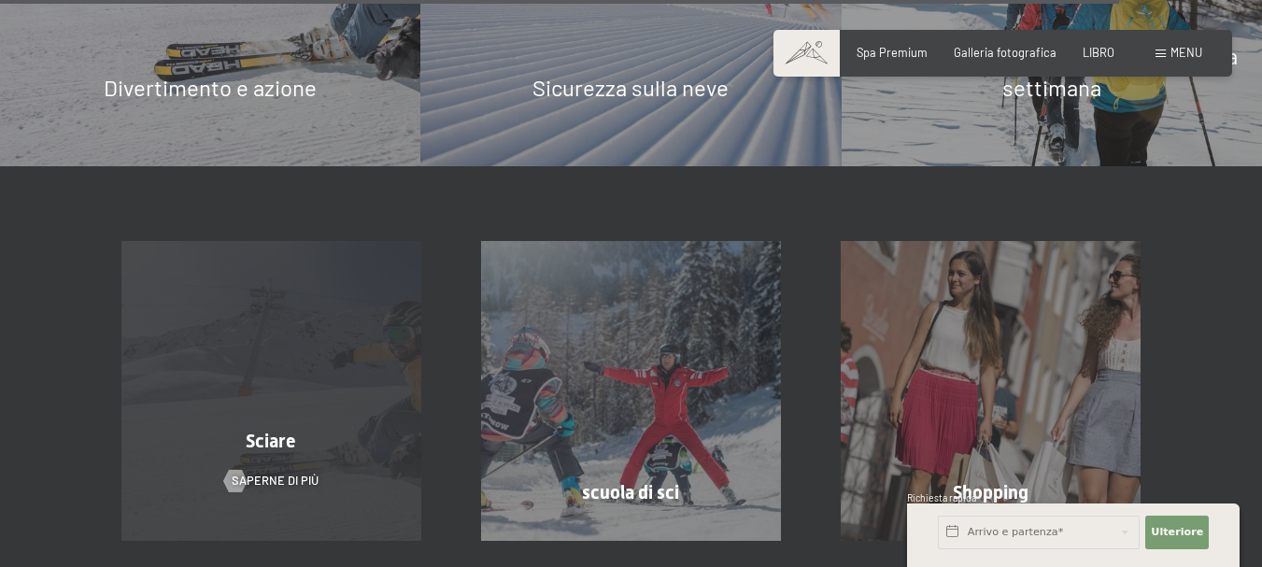
click at [242, 428] on div "Sciare" at bounding box center [272, 441] width 360 height 26
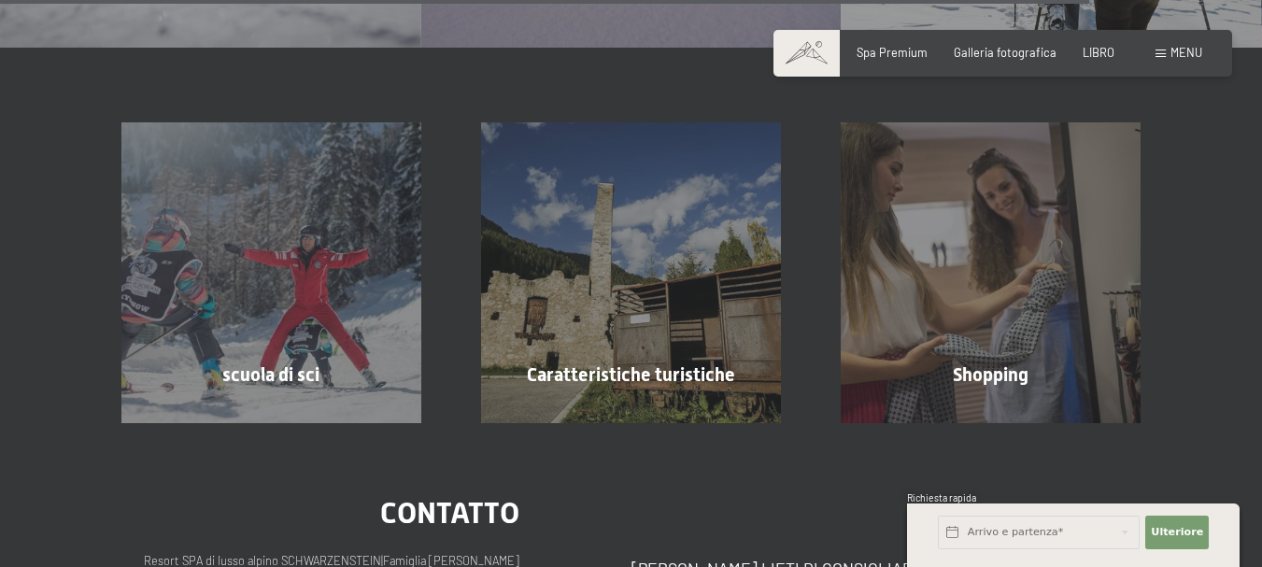
scroll to position [4928, 0]
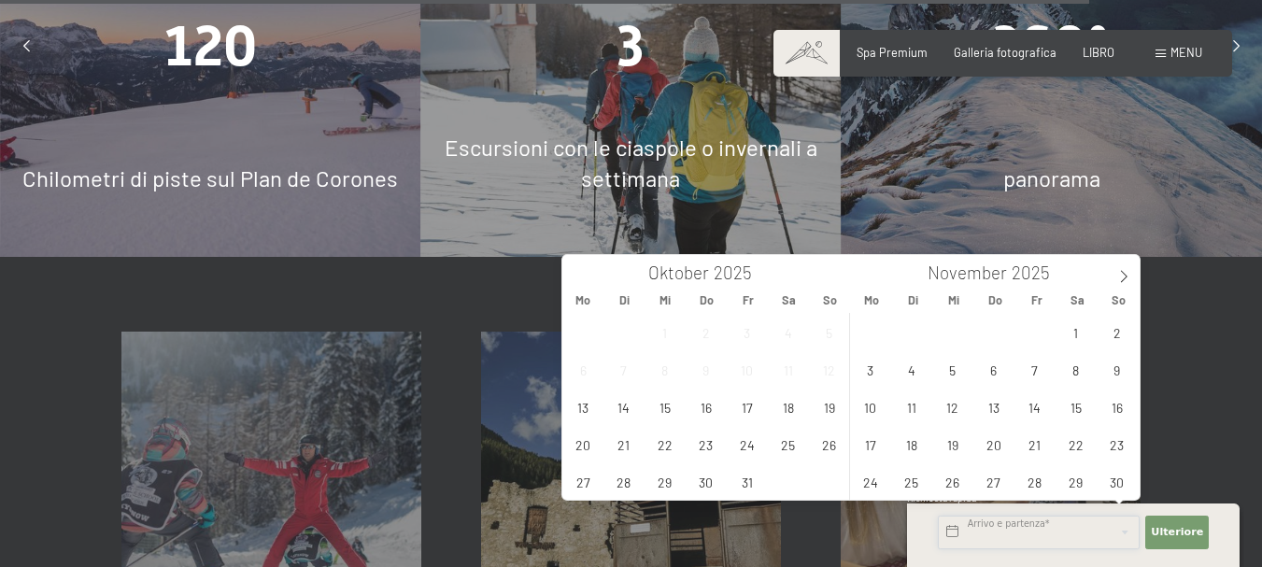
click at [1014, 527] on input "text" at bounding box center [1039, 533] width 202 height 34
click at [1121, 276] on icon at bounding box center [1123, 276] width 13 height 13
type input "2026"
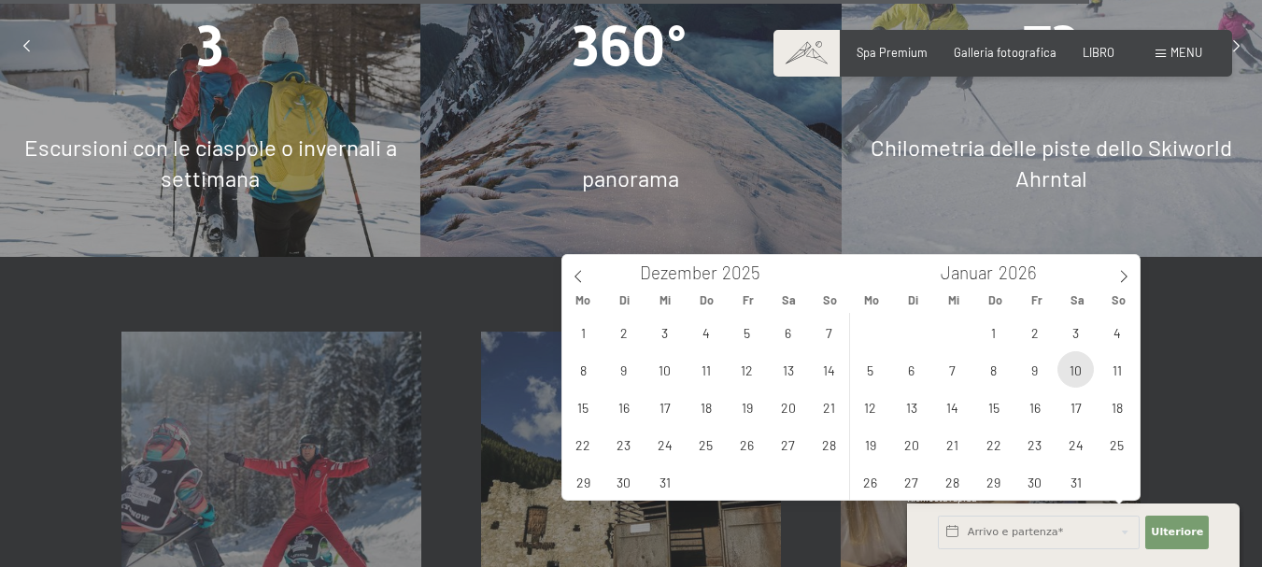
click at [1074, 368] on span "10" at bounding box center [1075, 369] width 36 height 36
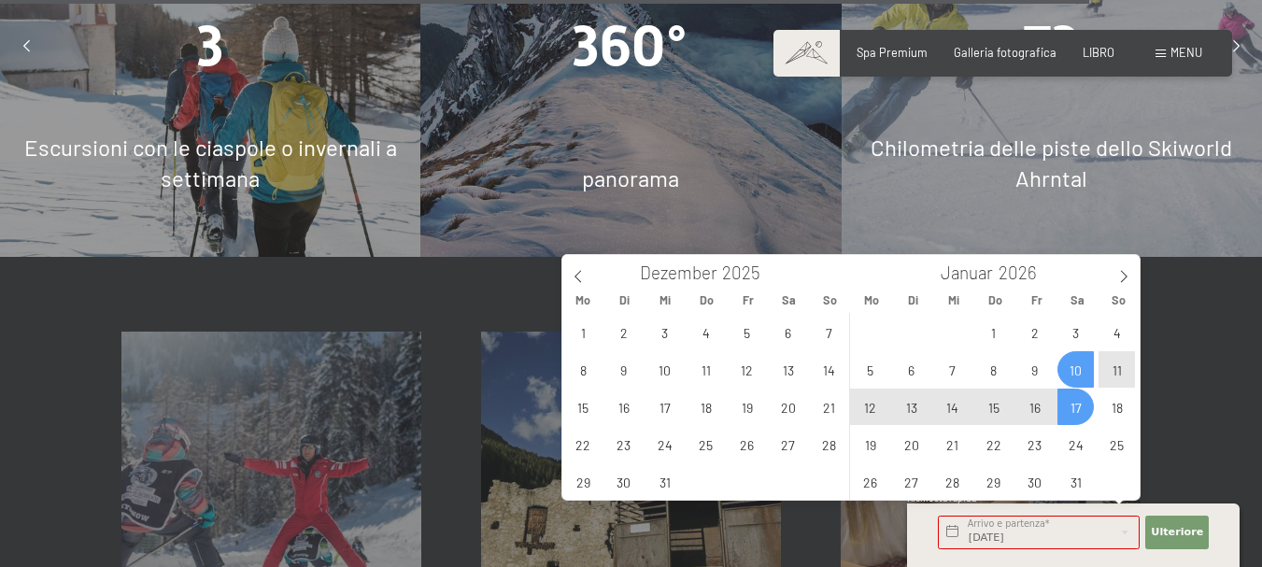
click at [1077, 411] on span "17" at bounding box center [1075, 407] width 36 height 36
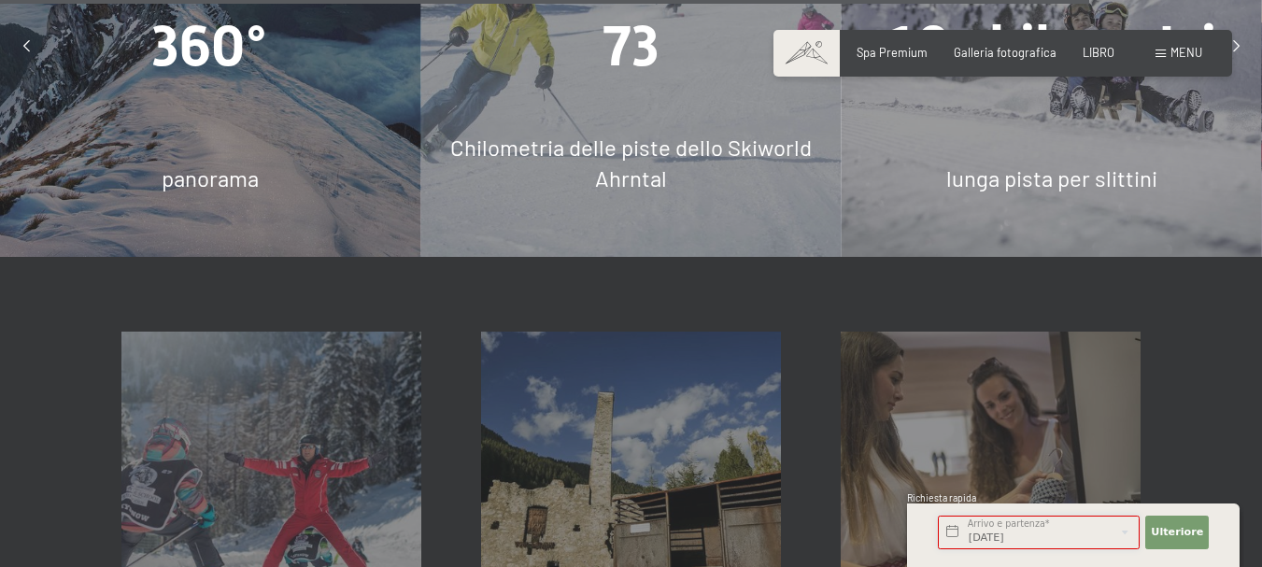
type input "Sa. 10.01.2026 - Sa. 17.01.2026"
click at [1166, 532] on font "Ulteriore" at bounding box center [1177, 532] width 52 height 12
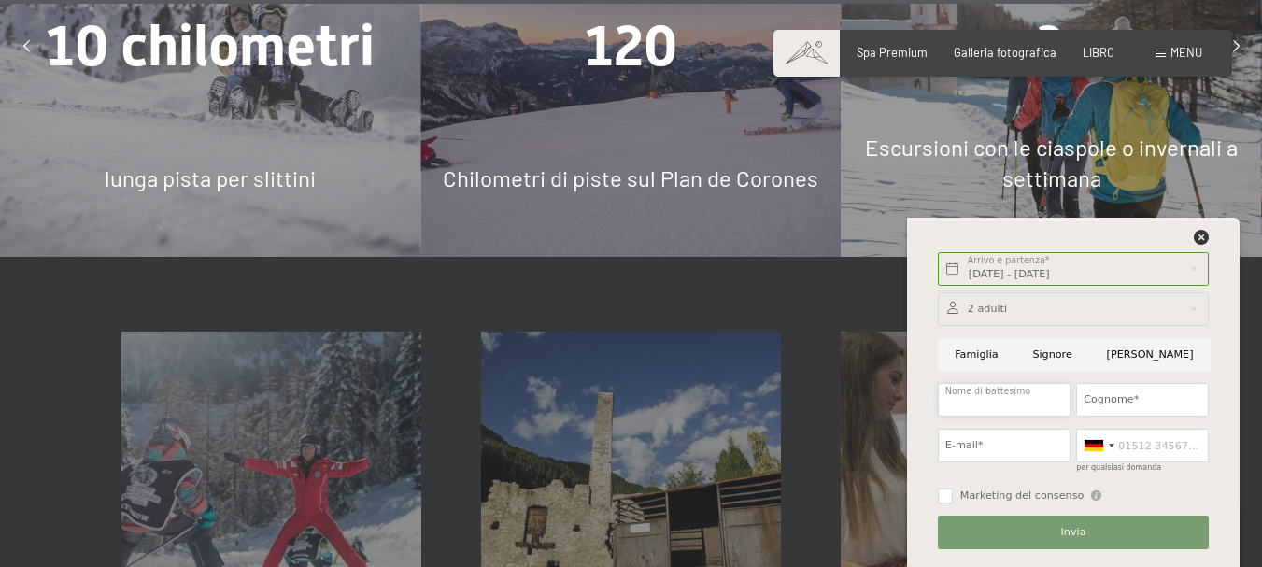
click at [965, 398] on input "Nome di battesimo" at bounding box center [1004, 400] width 133 height 34
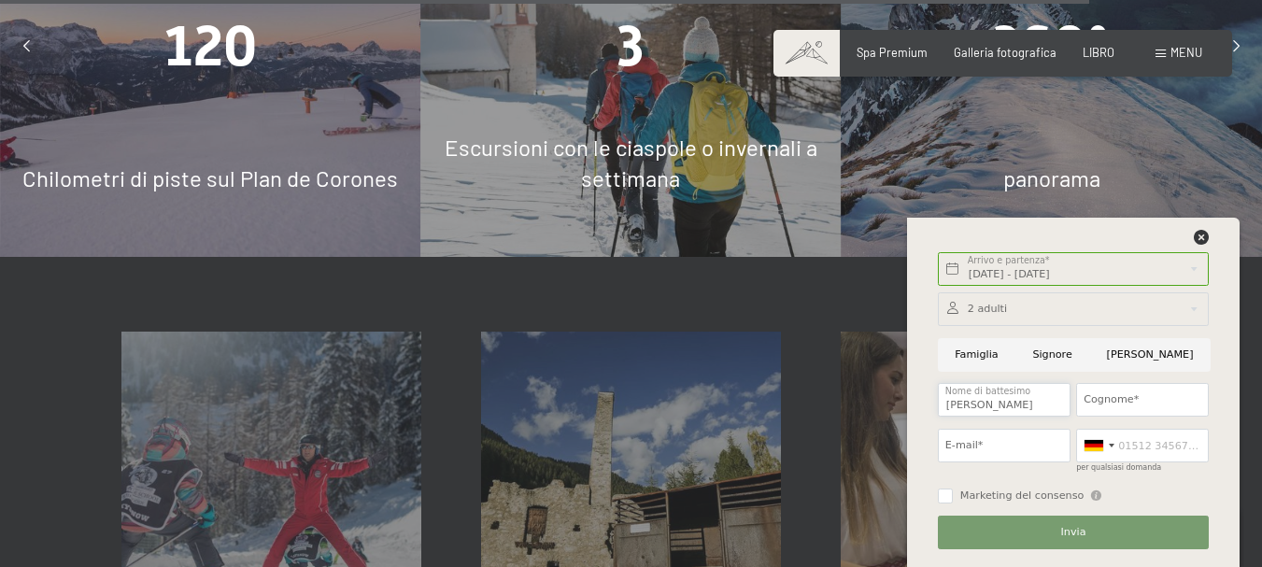
type input "FABRIZIO"
click at [1132, 400] on input "Cognome*" at bounding box center [1142, 400] width 133 height 34
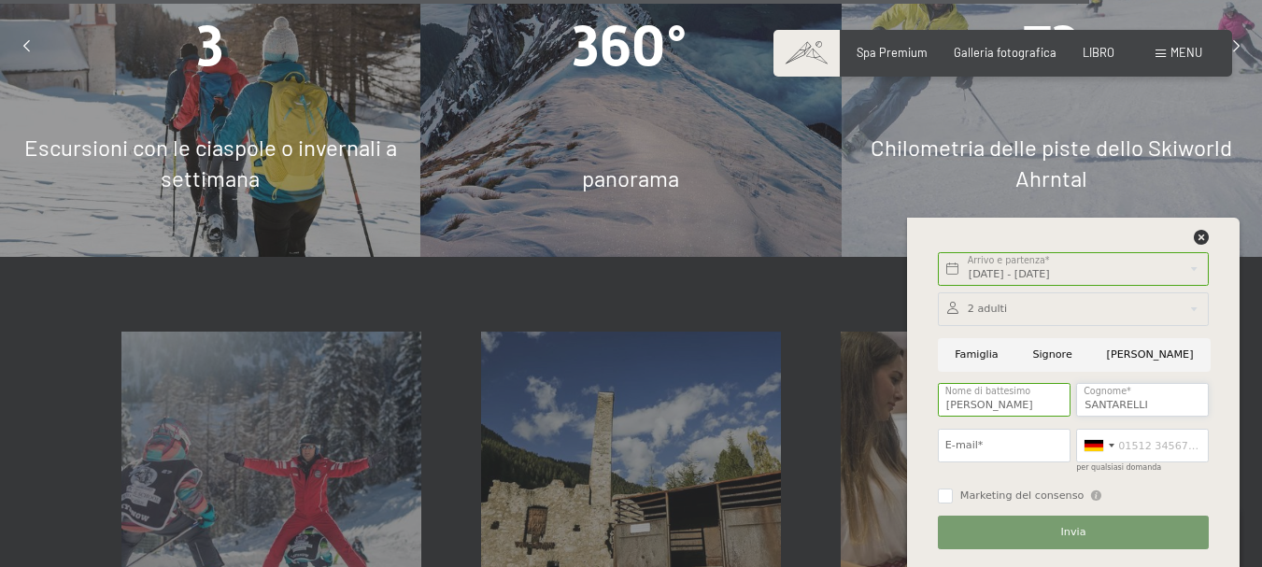
type input "SANTARELLI"
click at [1039, 445] on input "E-mail*" at bounding box center [1004, 446] width 133 height 34
type input "eventi@casteldepaolis.com"
click at [1127, 445] on input "per qualsiasi domanda" at bounding box center [1142, 446] width 133 height 34
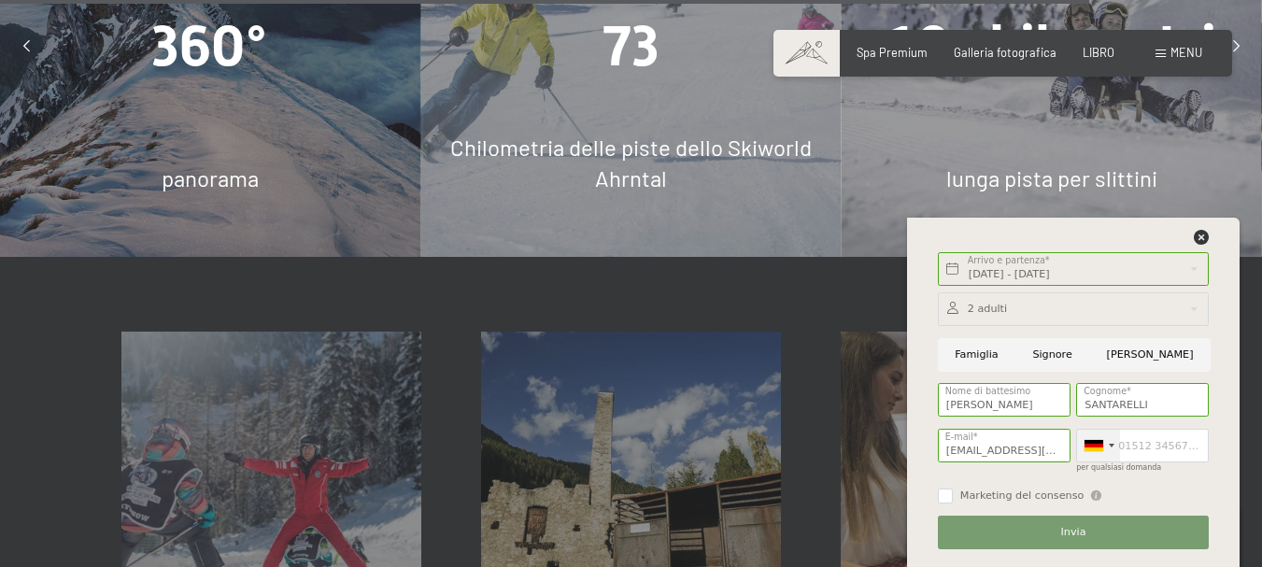
click at [1109, 445] on div at bounding box center [1112, 446] width 6 height 4
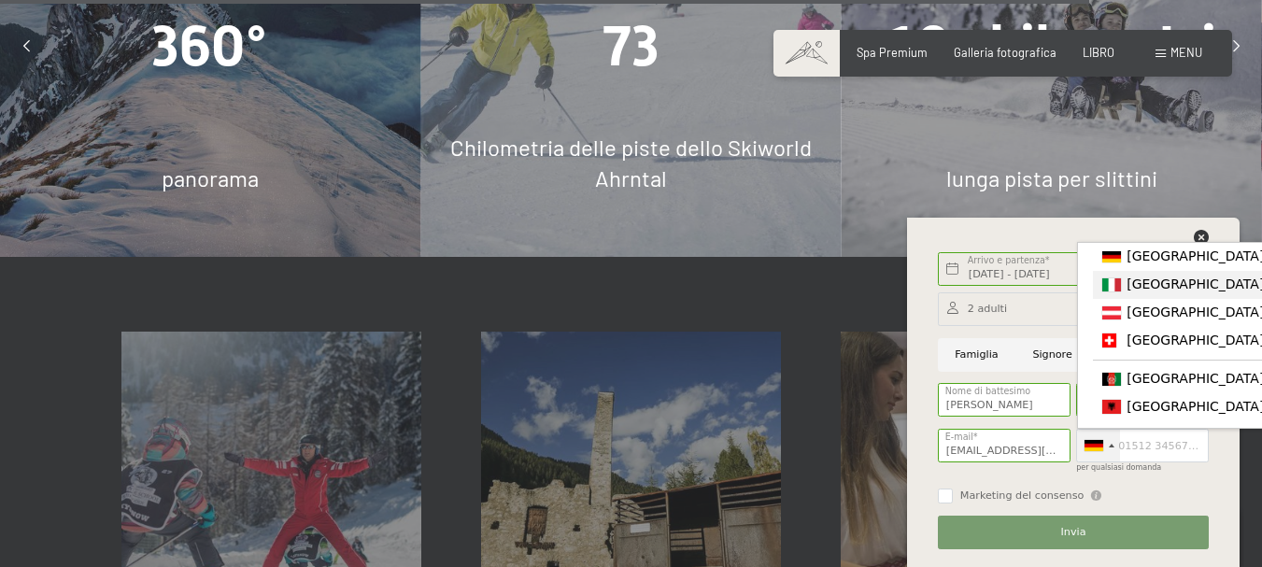
click at [1118, 290] on div "Elenco dei paesi" at bounding box center [1111, 284] width 19 height 13
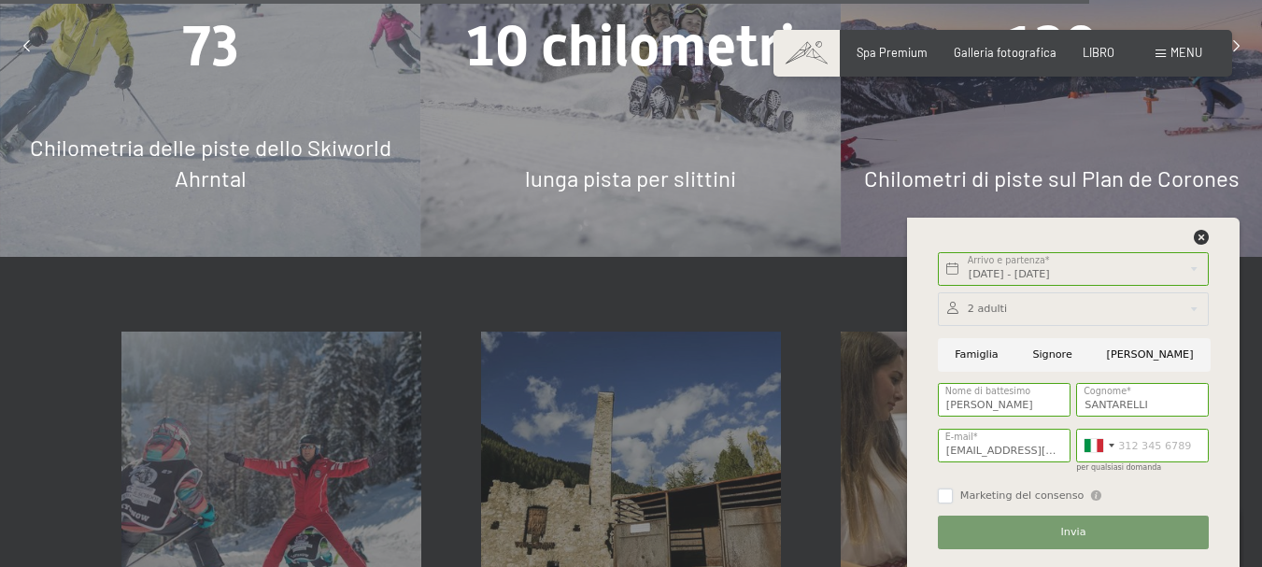
click at [943, 496] on input "Marketing del consenso" at bounding box center [945, 495] width 15 height 15
checkbox input "true"
click at [1075, 530] on font "Invia" at bounding box center [1073, 532] width 25 height 12
